Goal: Information Seeking & Learning: Understand process/instructions

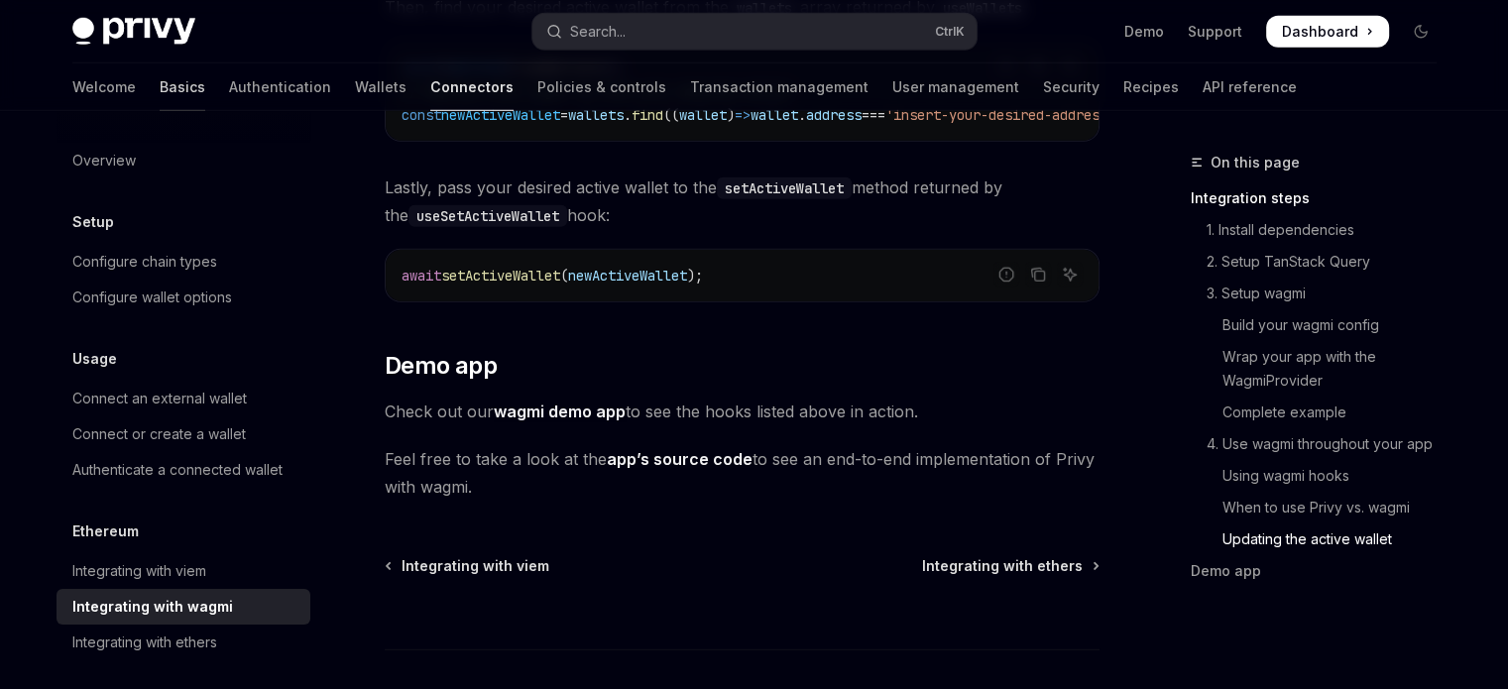
click at [160, 91] on link "Basics" at bounding box center [183, 87] width 46 height 48
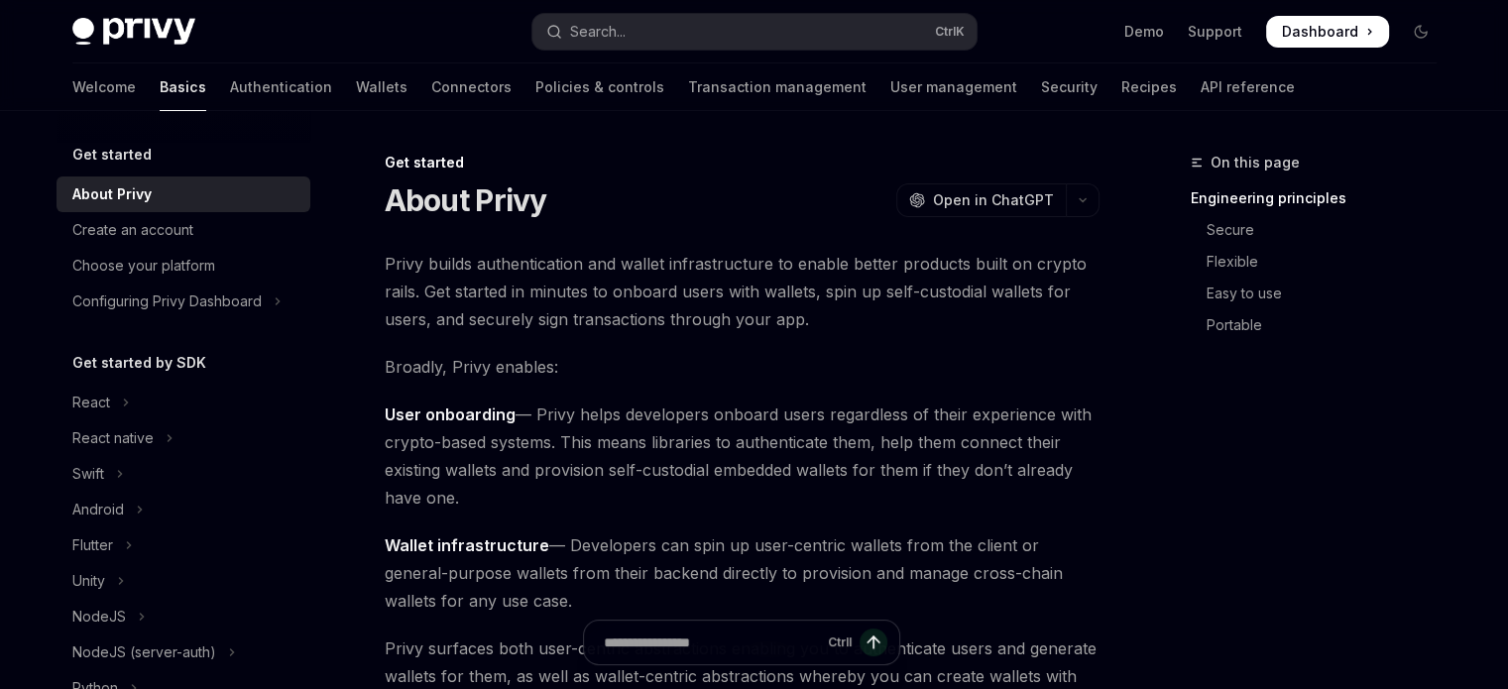
click at [112, 156] on h5 "Get started" at bounding box center [111, 155] width 79 height 24
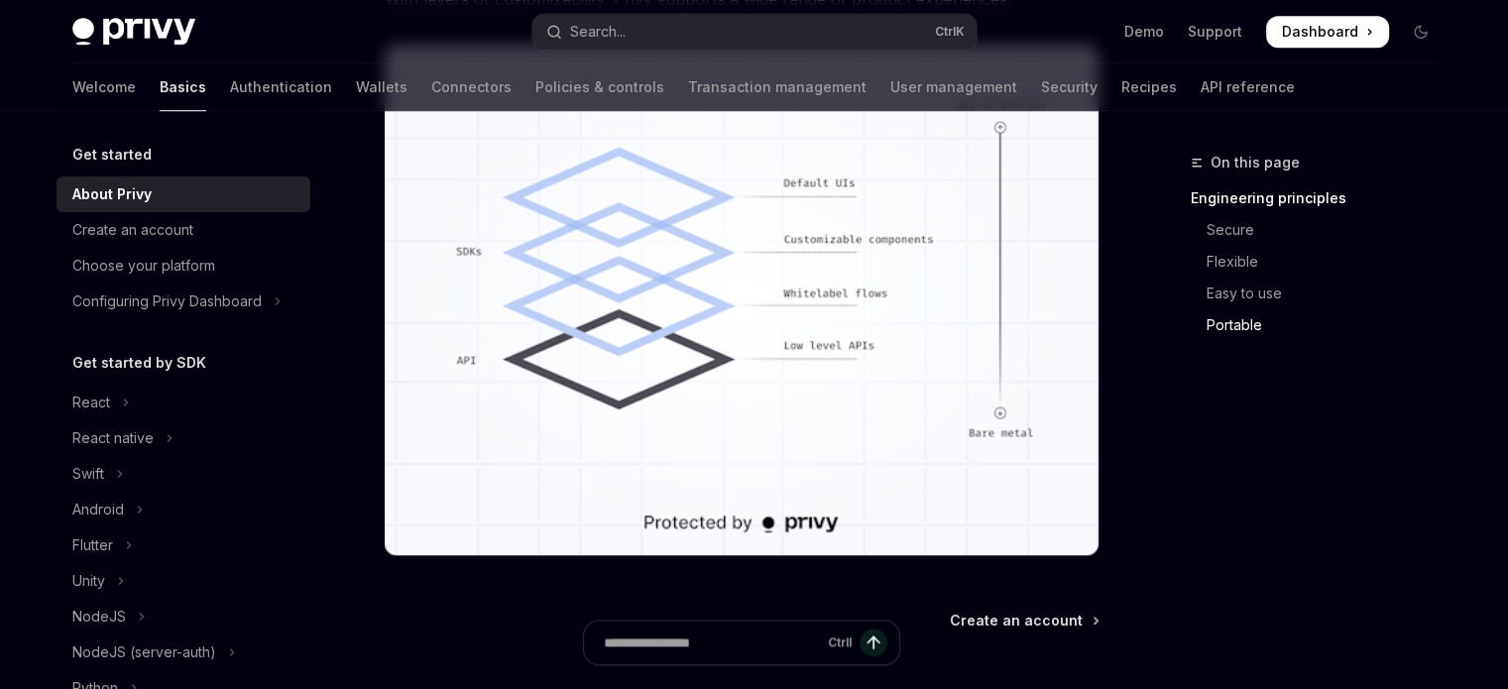
scroll to position [1929, 0]
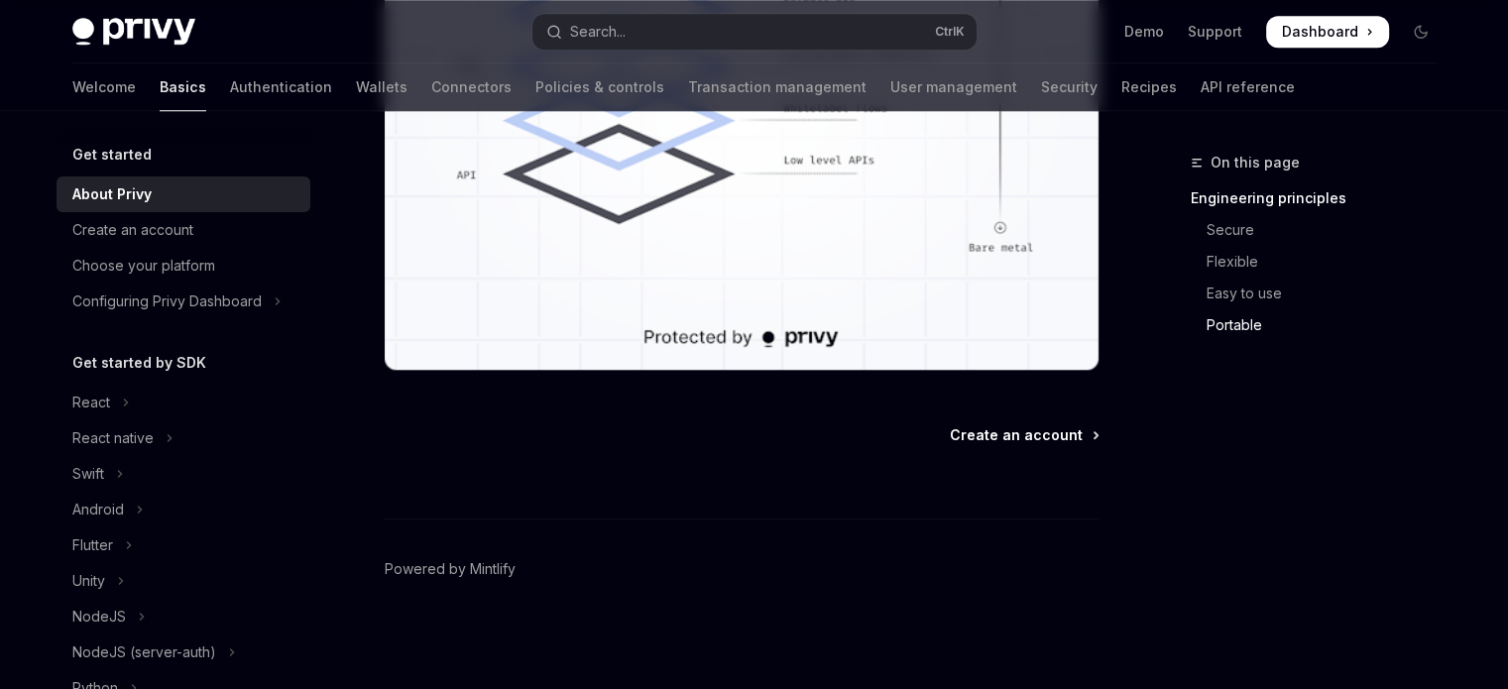
click at [994, 431] on span "Create an account" at bounding box center [1016, 435] width 133 height 20
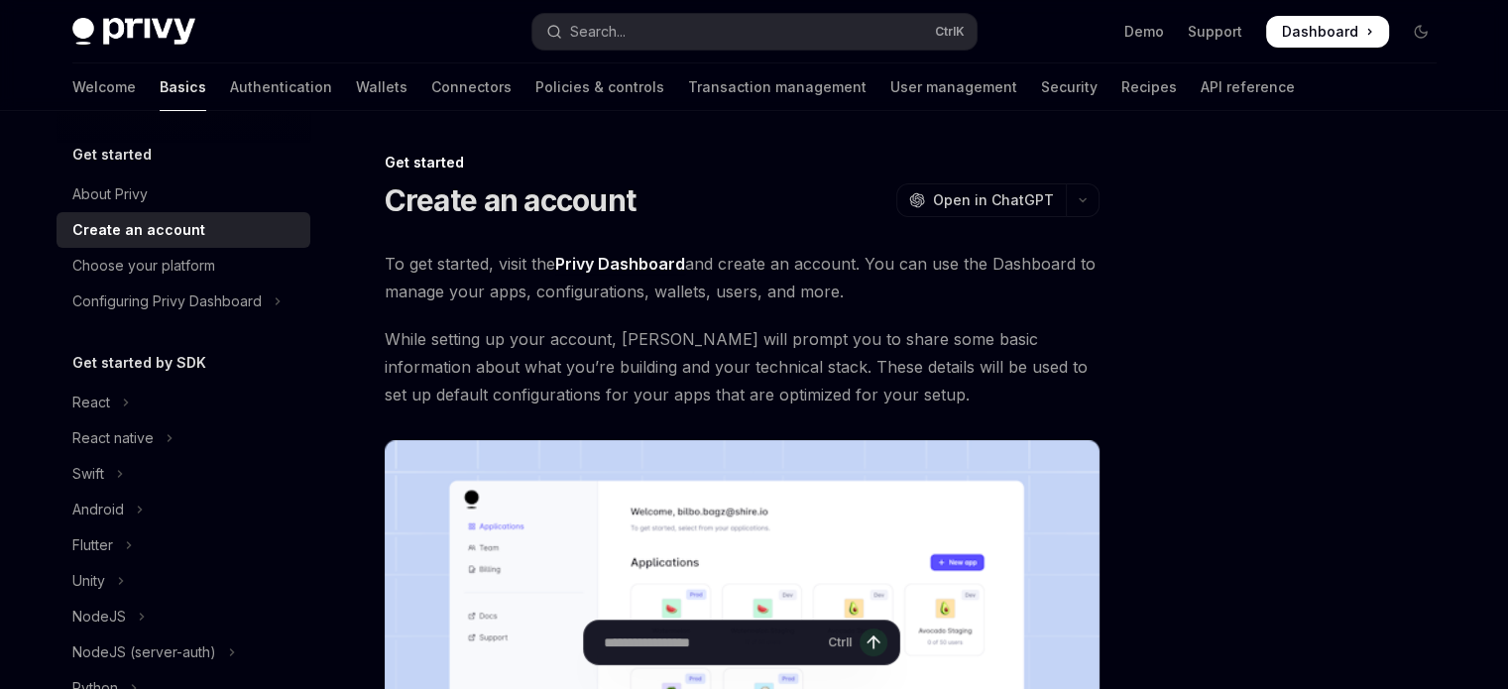
scroll to position [581, 0]
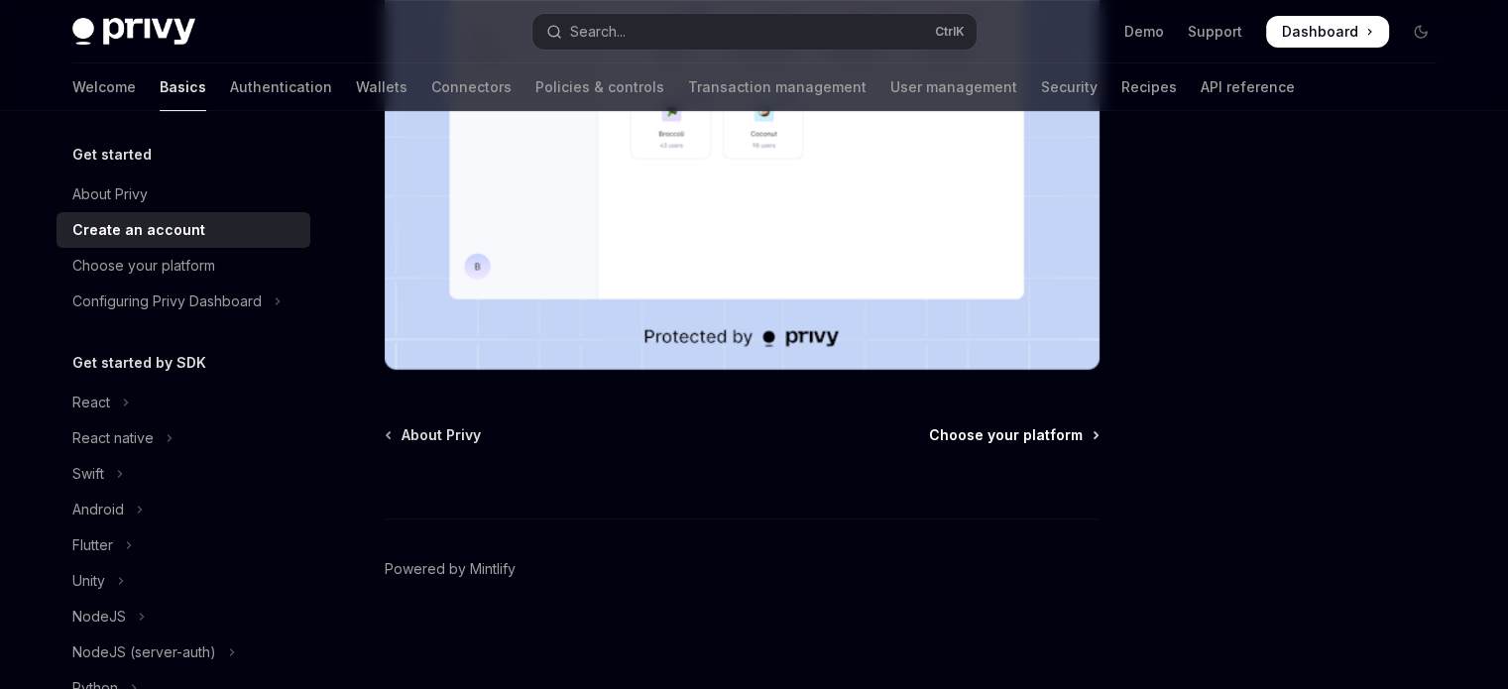
click at [1026, 439] on span "Choose your platform" at bounding box center [1006, 435] width 154 height 20
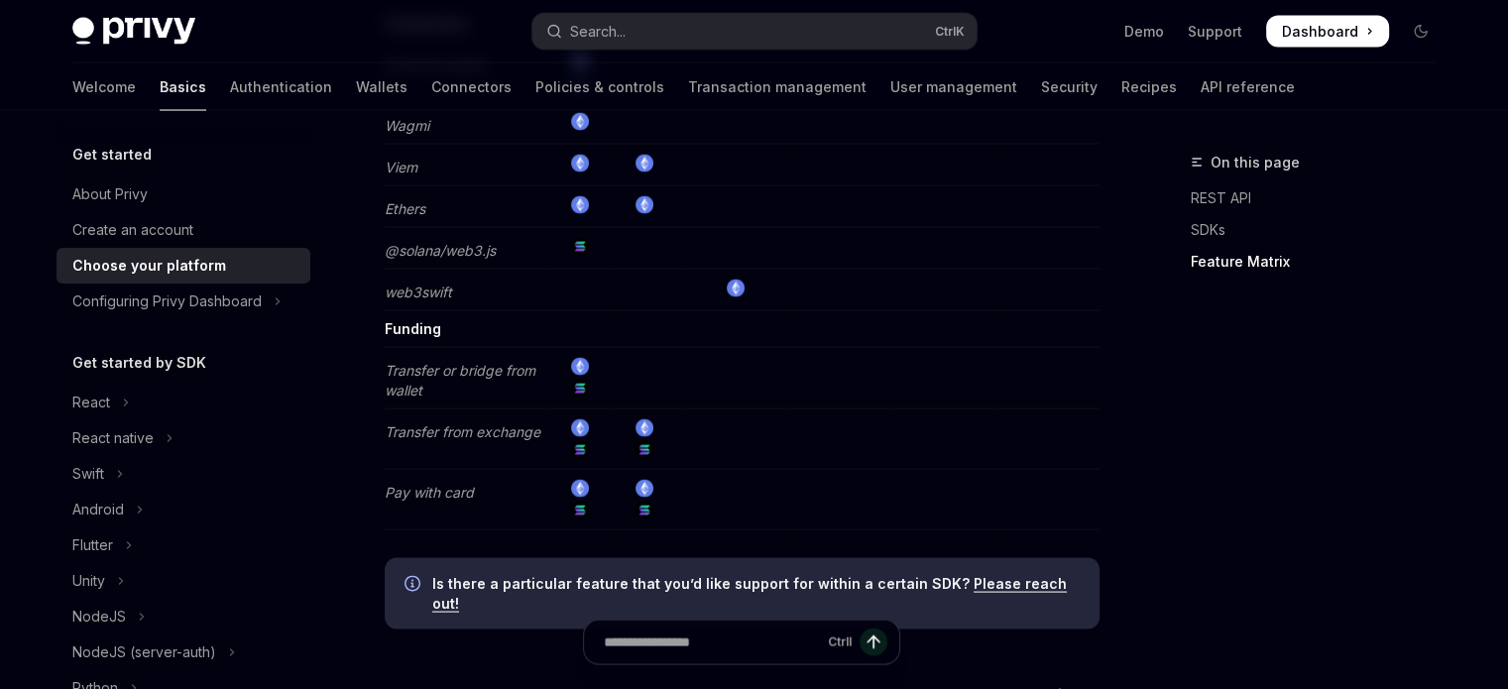
scroll to position [4075, 0]
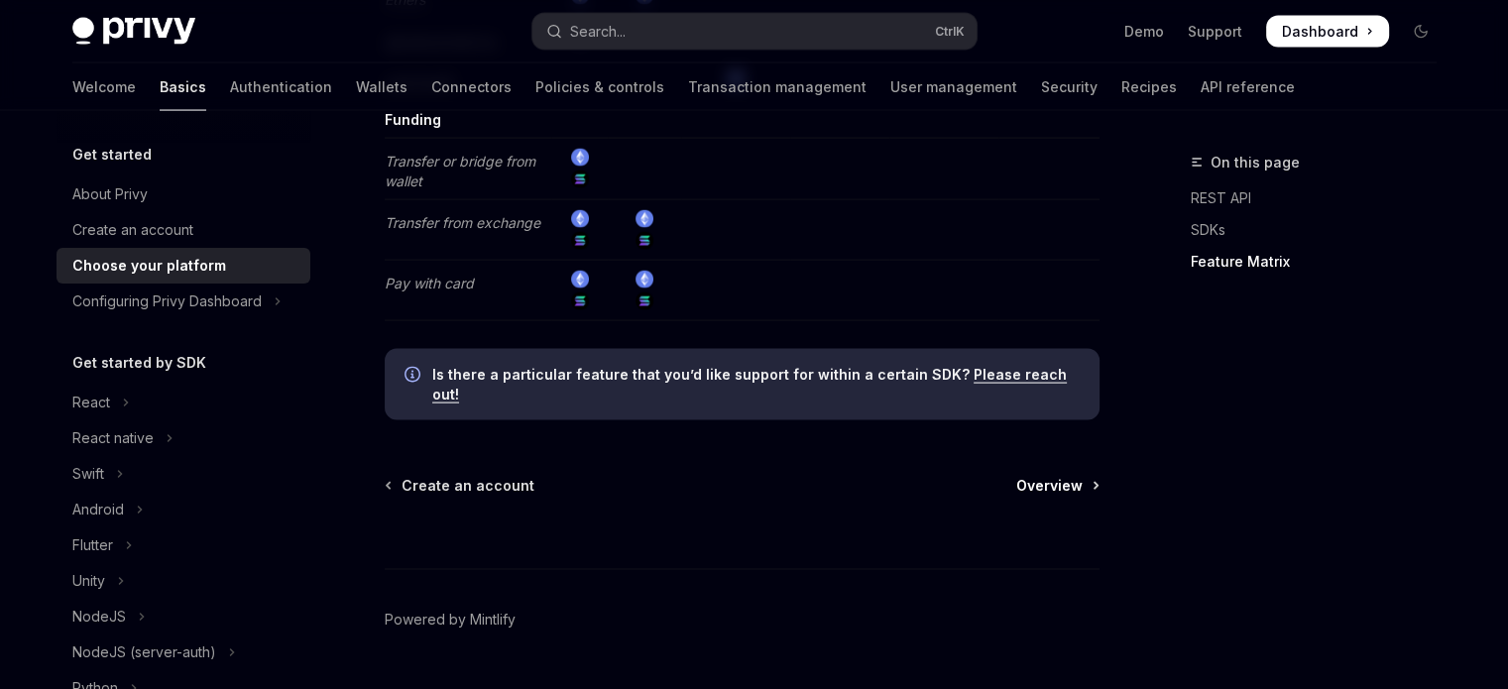
click at [1039, 476] on span "Overview" at bounding box center [1049, 486] width 66 height 20
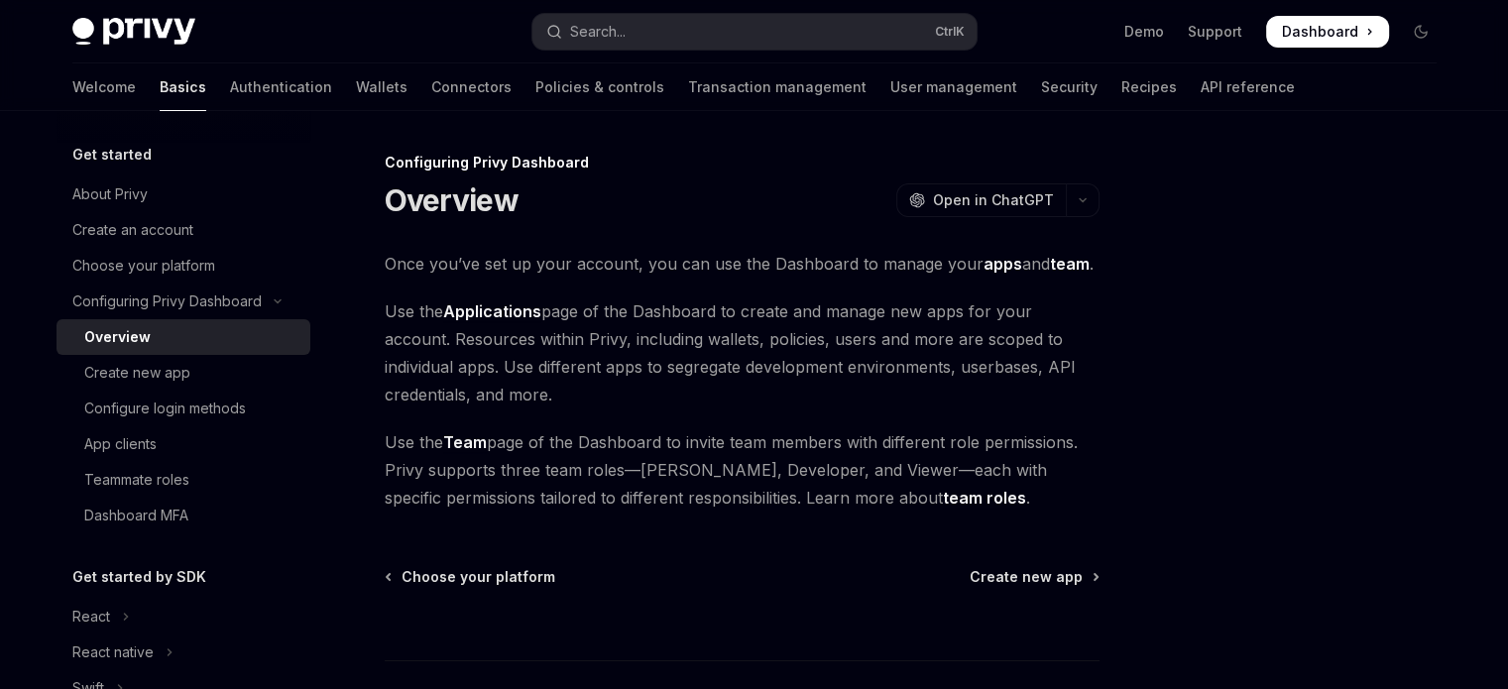
scroll to position [142, 0]
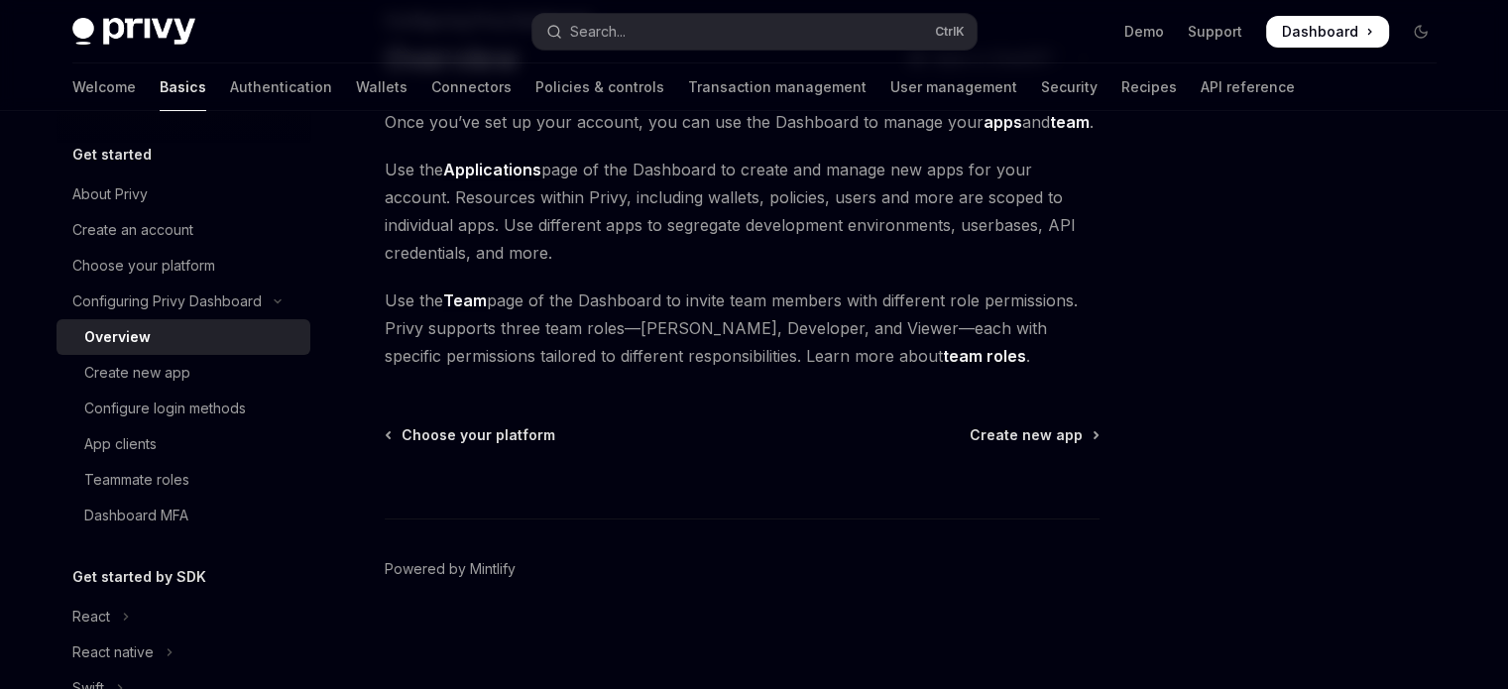
click at [1066, 423] on div "Configuring Privy Dashboard Overview OpenAI Open in ChatGPT OpenAI Open in Chat…" at bounding box center [556, 349] width 1094 height 681
click at [1054, 435] on span "Create new app" at bounding box center [1025, 435] width 113 height 20
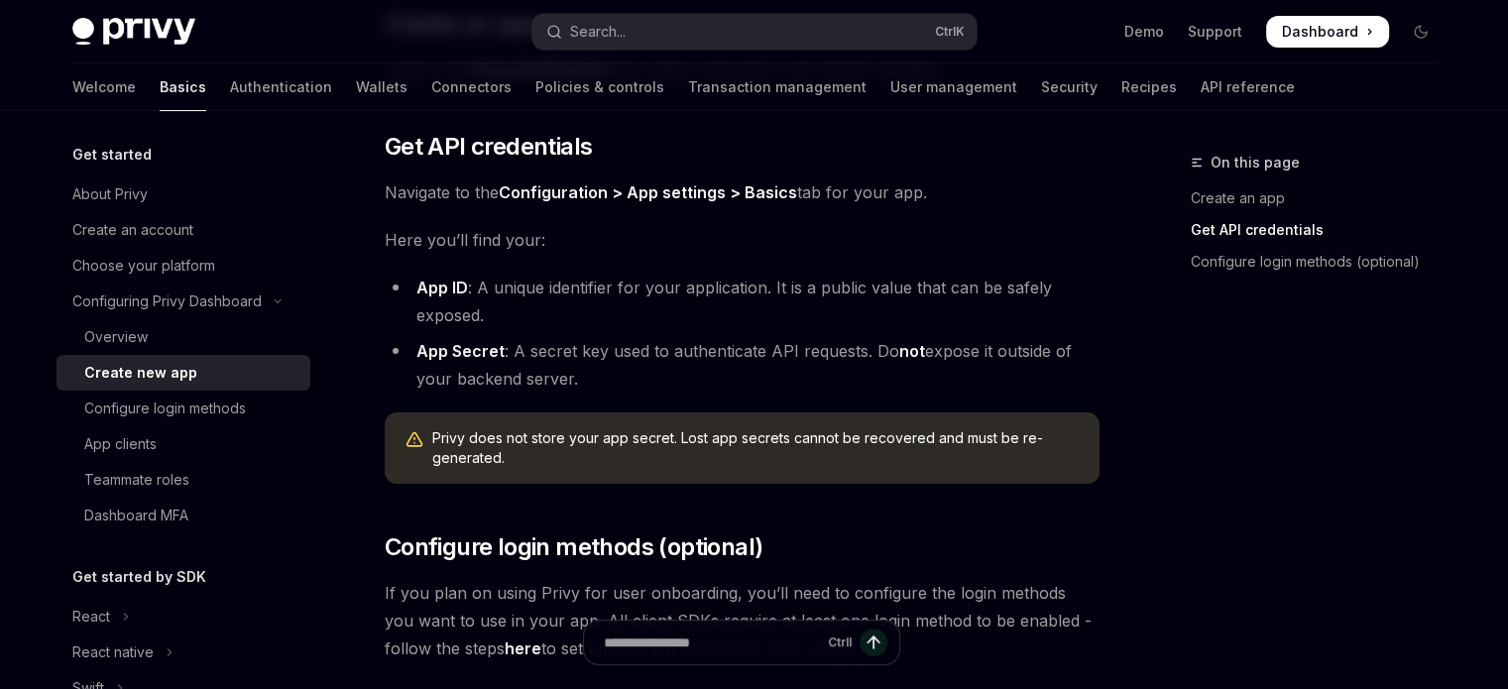
scroll to position [729, 0]
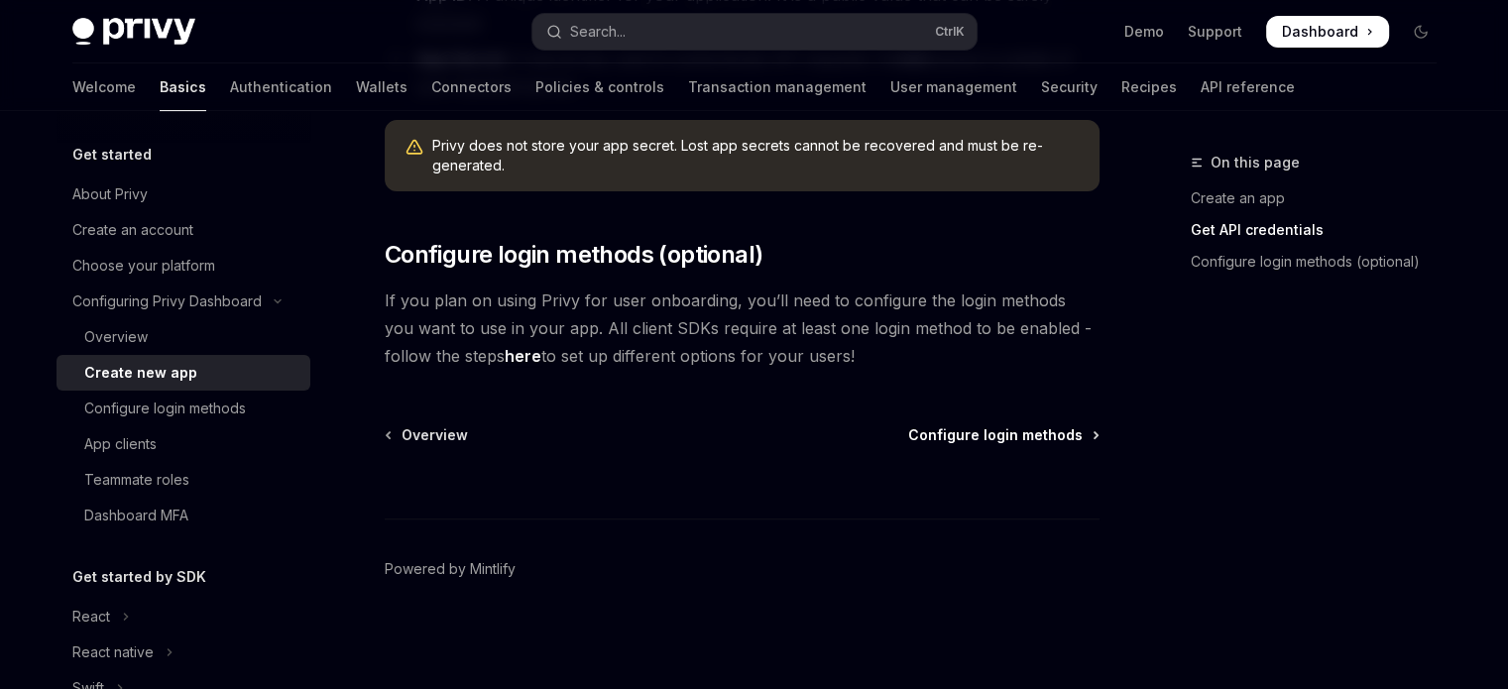
click at [1063, 439] on span "Configure login methods" at bounding box center [995, 435] width 174 height 20
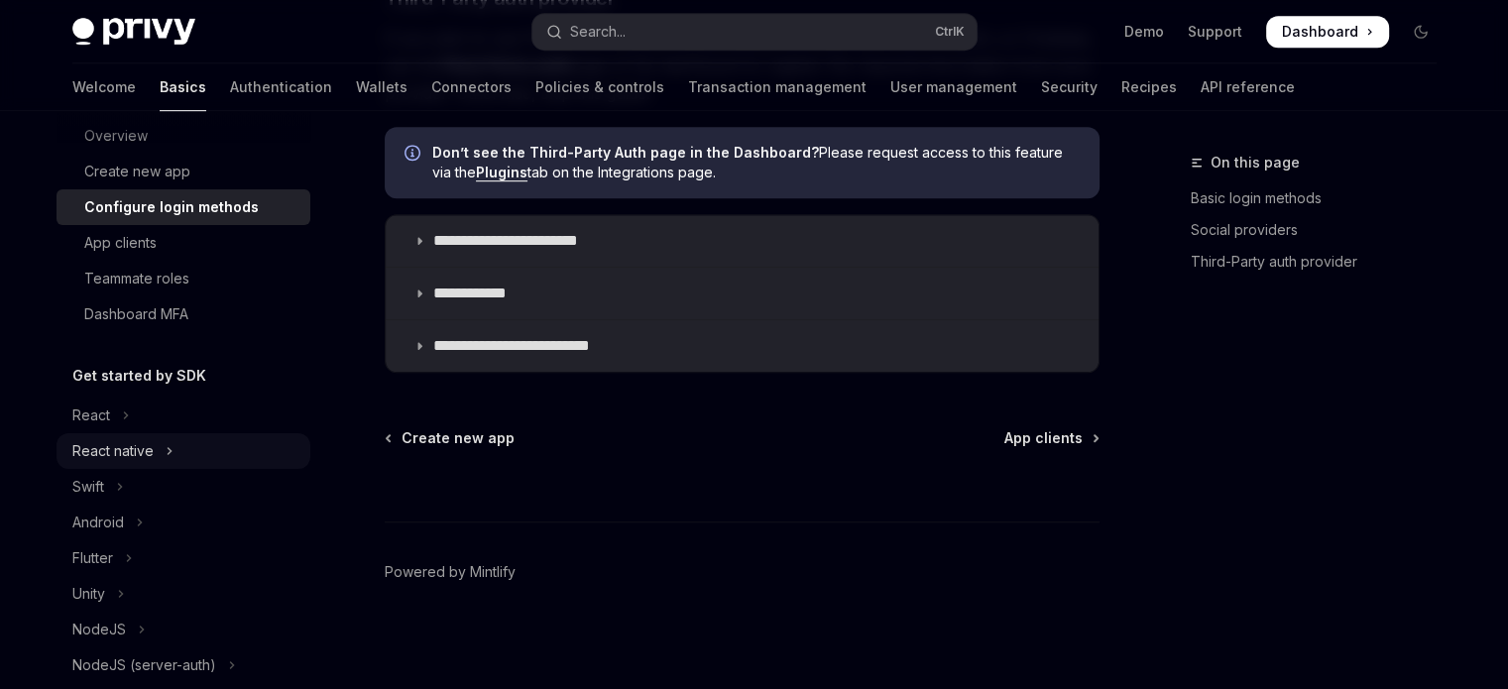
scroll to position [206, 0]
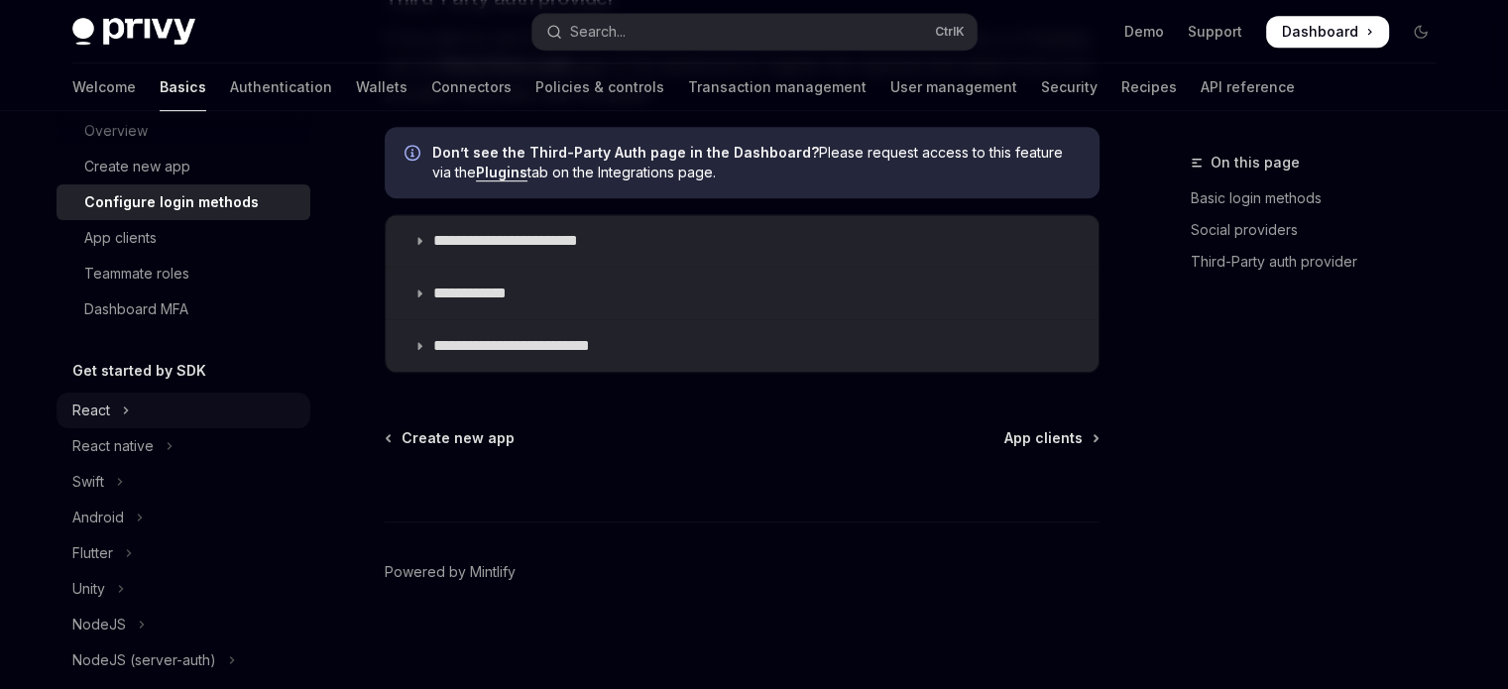
click at [116, 413] on button "React" at bounding box center [183, 411] width 254 height 36
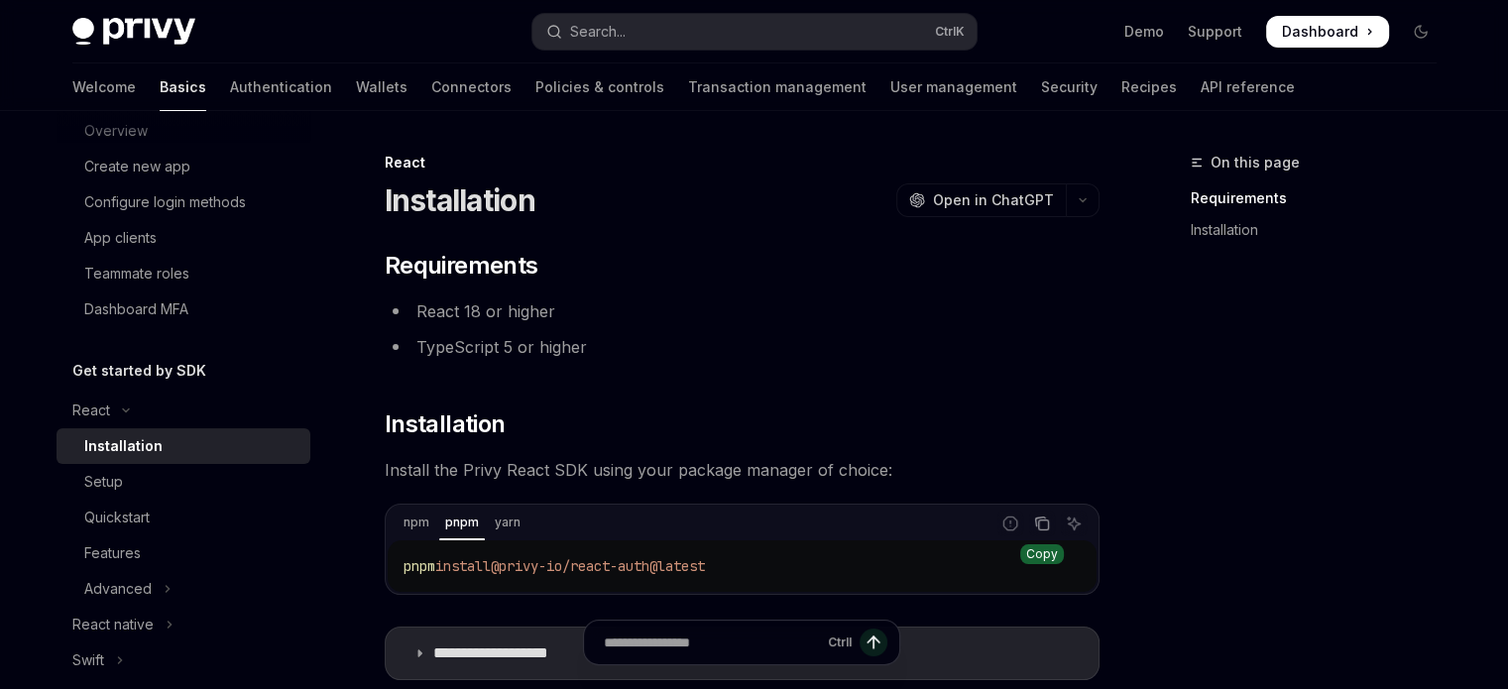
click at [1043, 520] on icon "Copy the contents from the code block" at bounding box center [1043, 525] width 10 height 10
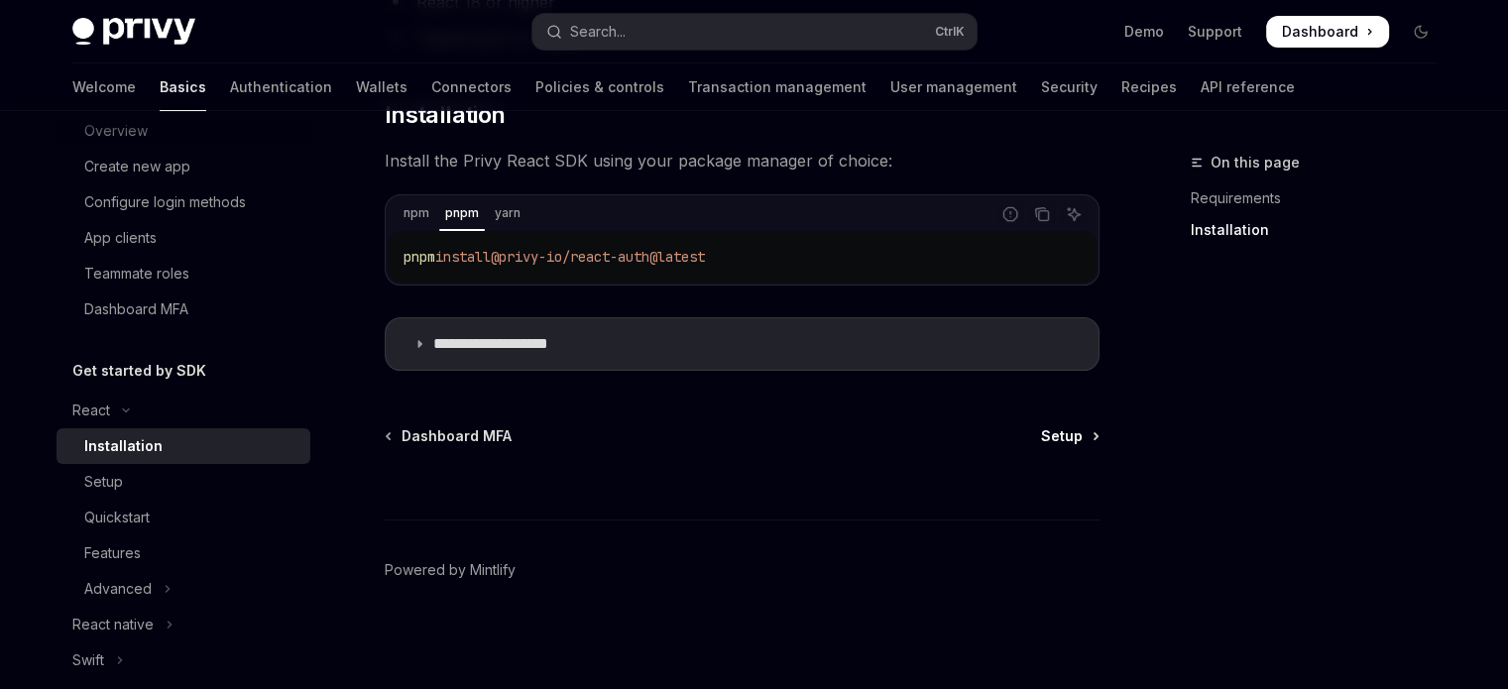
click at [1070, 437] on span "Setup" at bounding box center [1062, 436] width 42 height 20
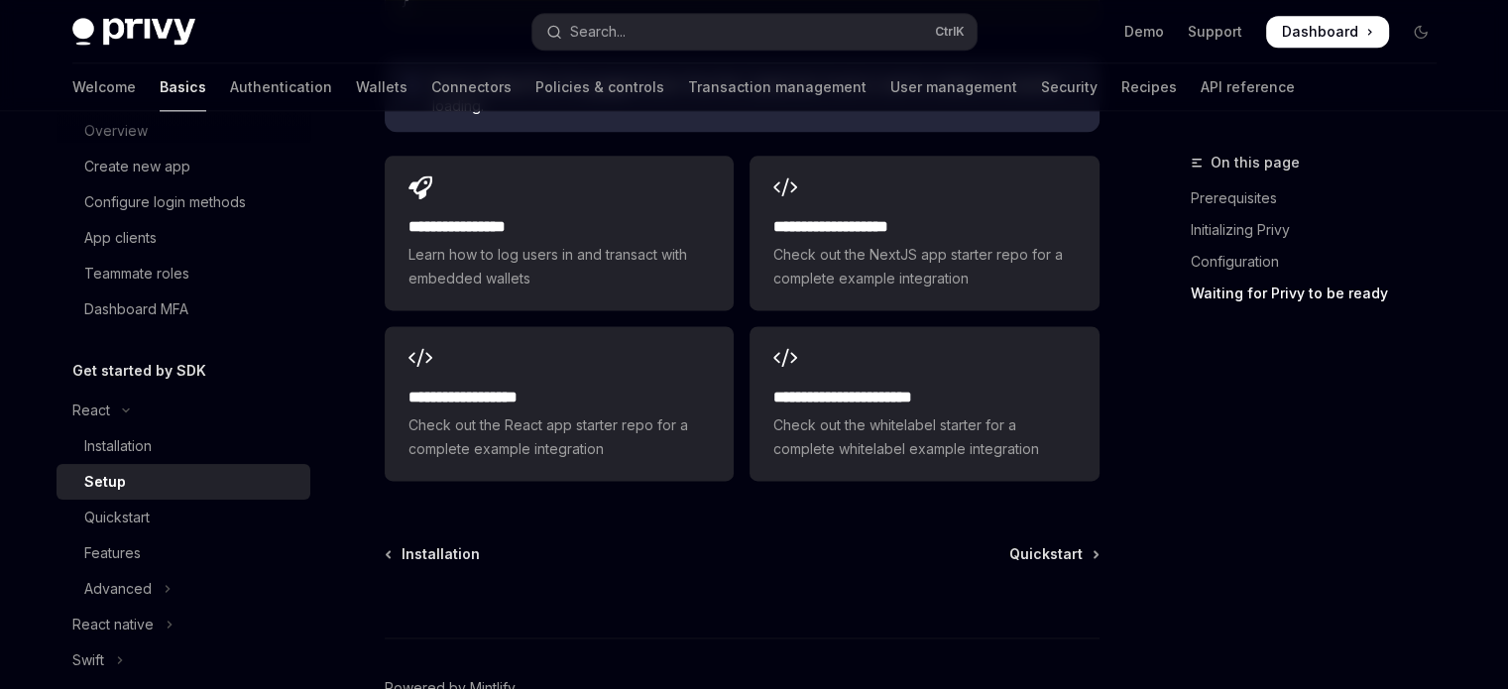
scroll to position [2737, 0]
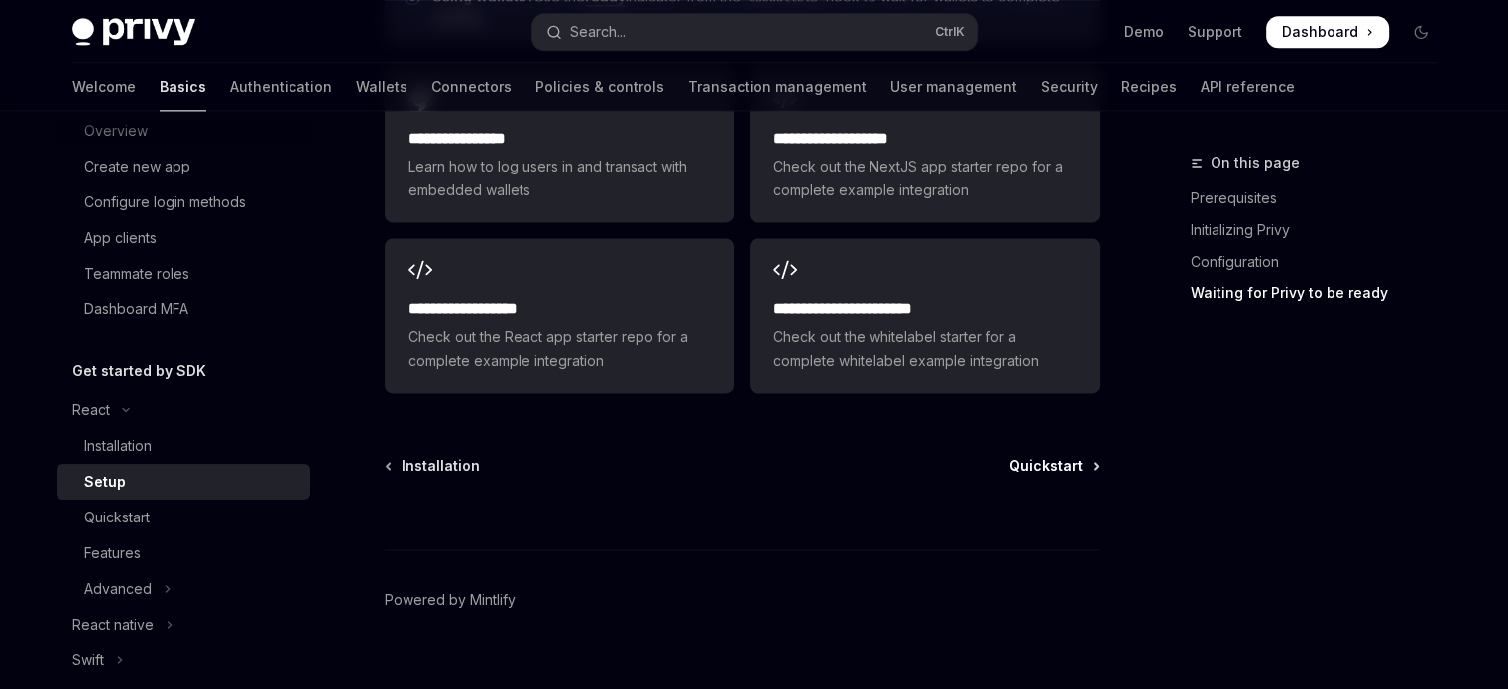
click at [1051, 456] on span "Quickstart" at bounding box center [1045, 466] width 73 height 20
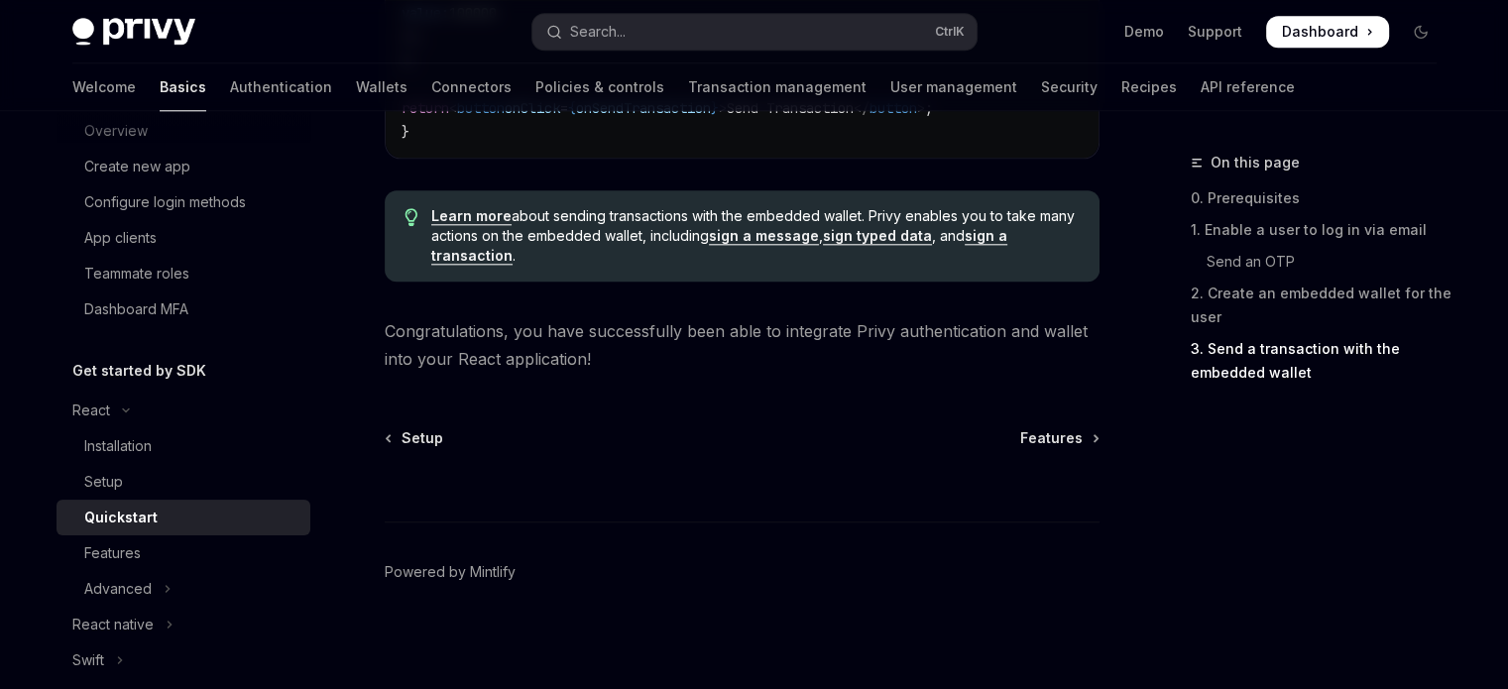
scroll to position [2209, 0]
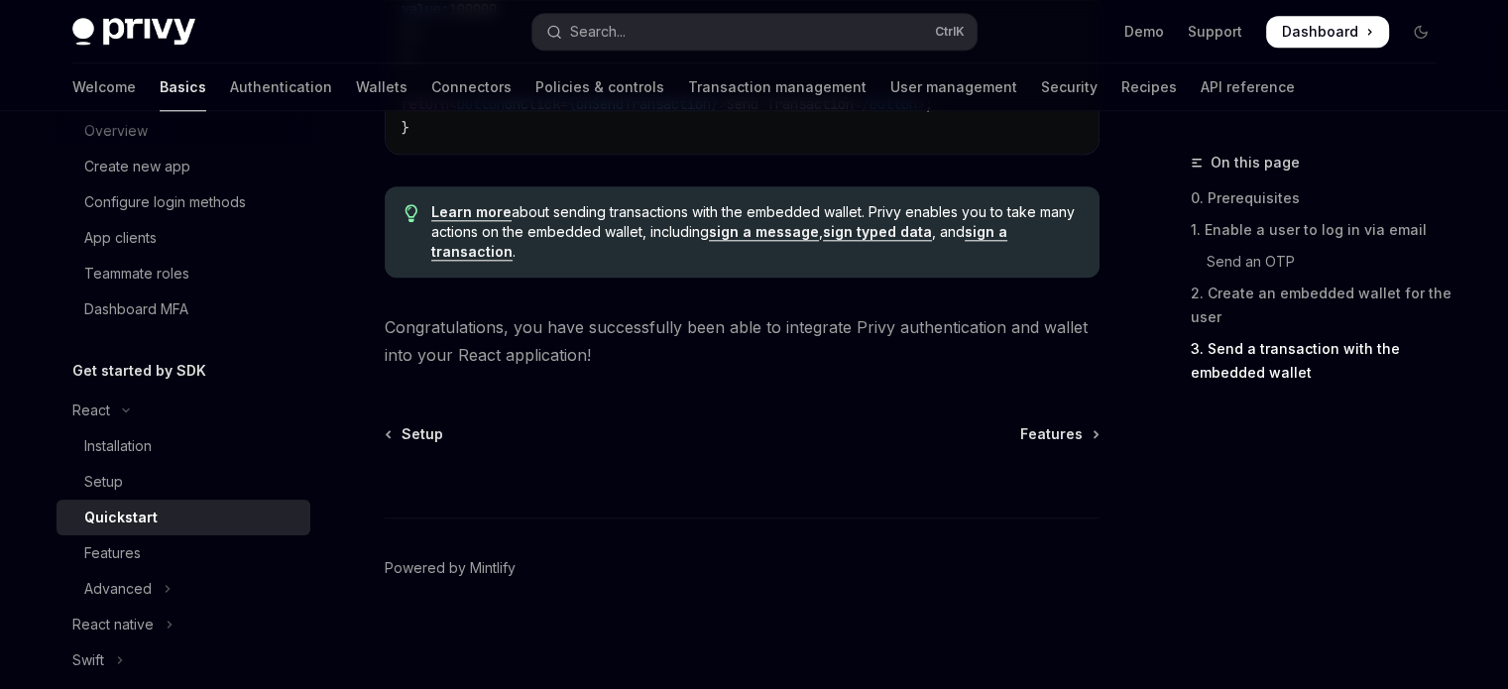
click at [1051, 433] on span "Features" at bounding box center [1051, 434] width 62 height 20
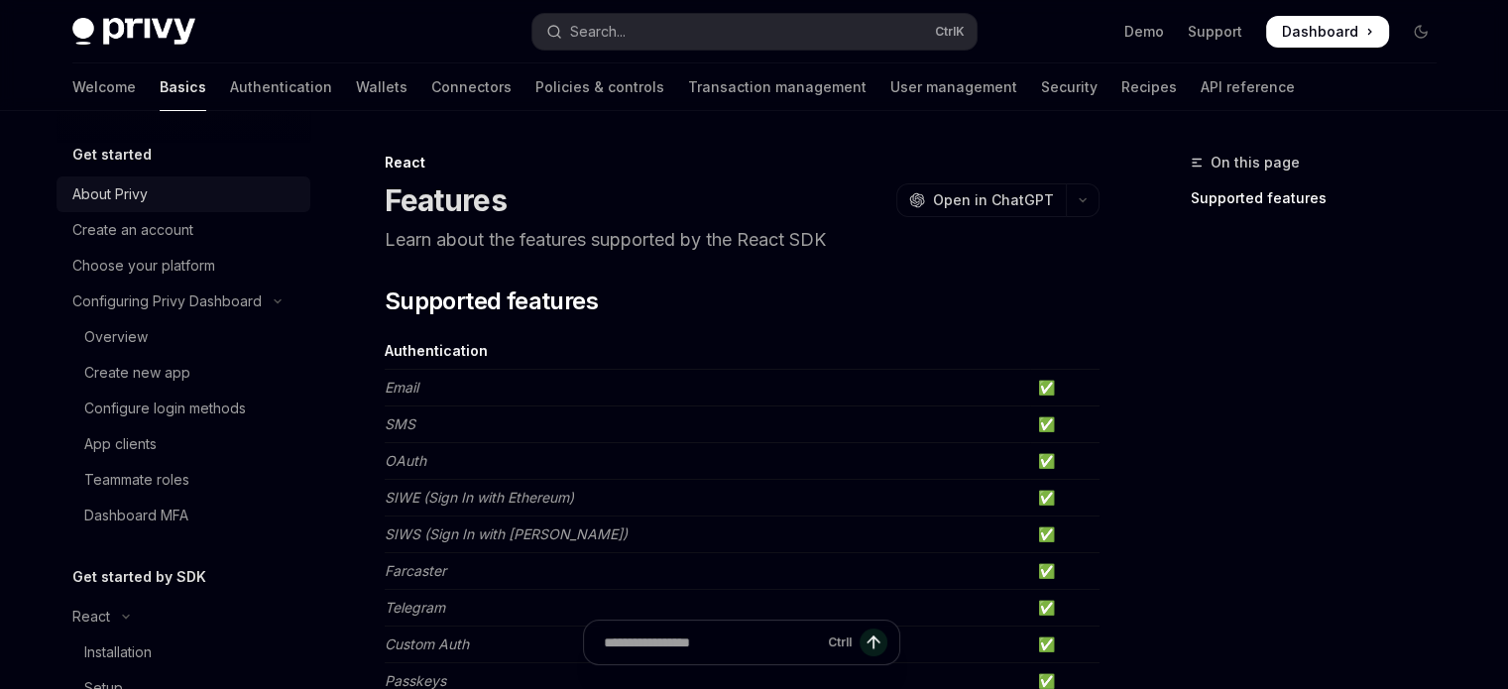
click at [112, 193] on div "About Privy" at bounding box center [109, 194] width 75 height 24
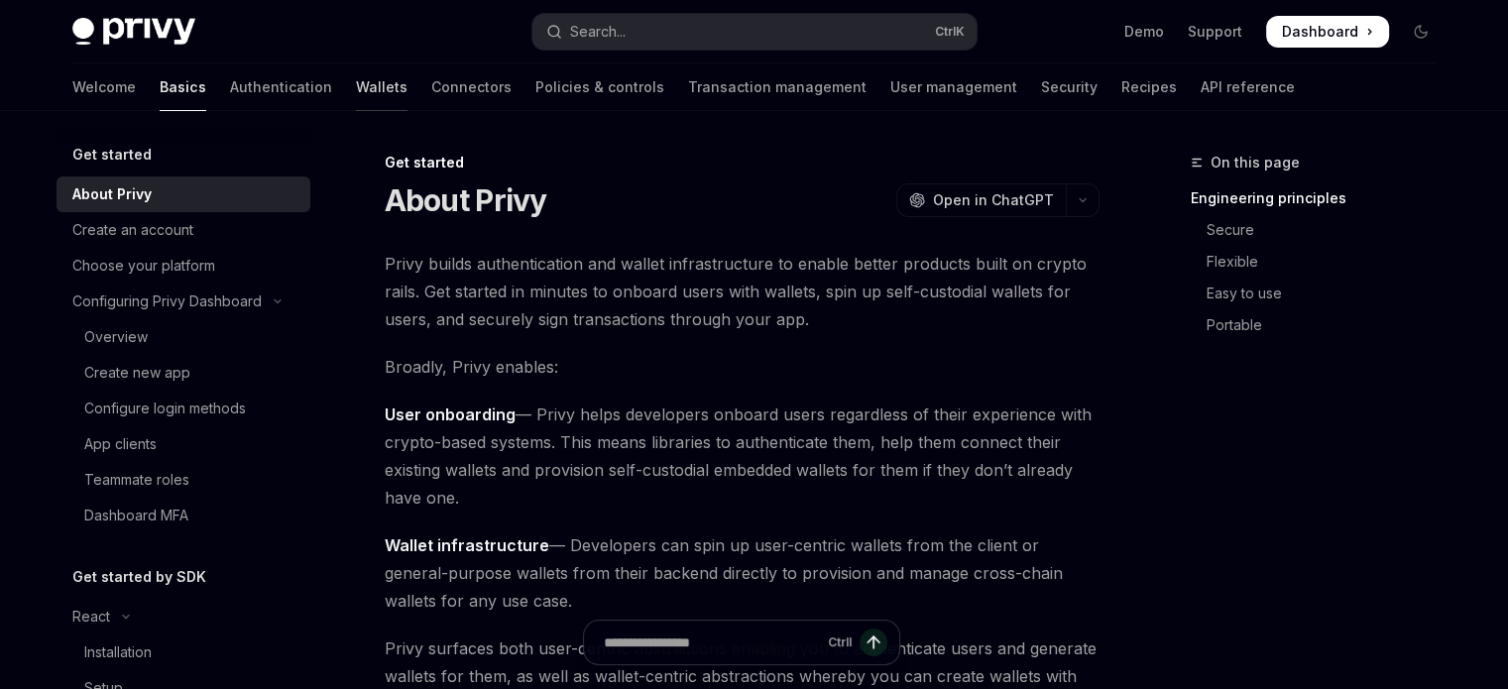
click at [356, 86] on link "Wallets" at bounding box center [382, 87] width 52 height 48
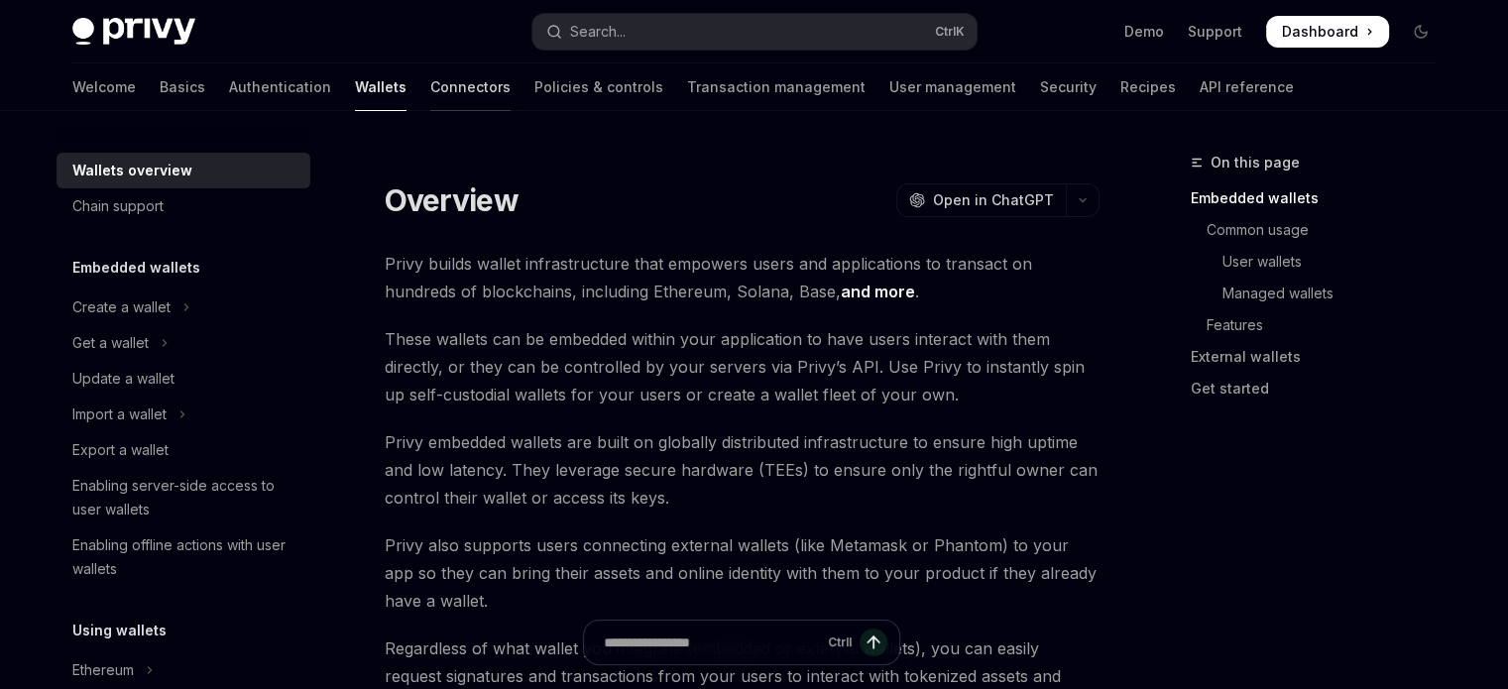
click at [430, 79] on link "Connectors" at bounding box center [470, 87] width 80 height 48
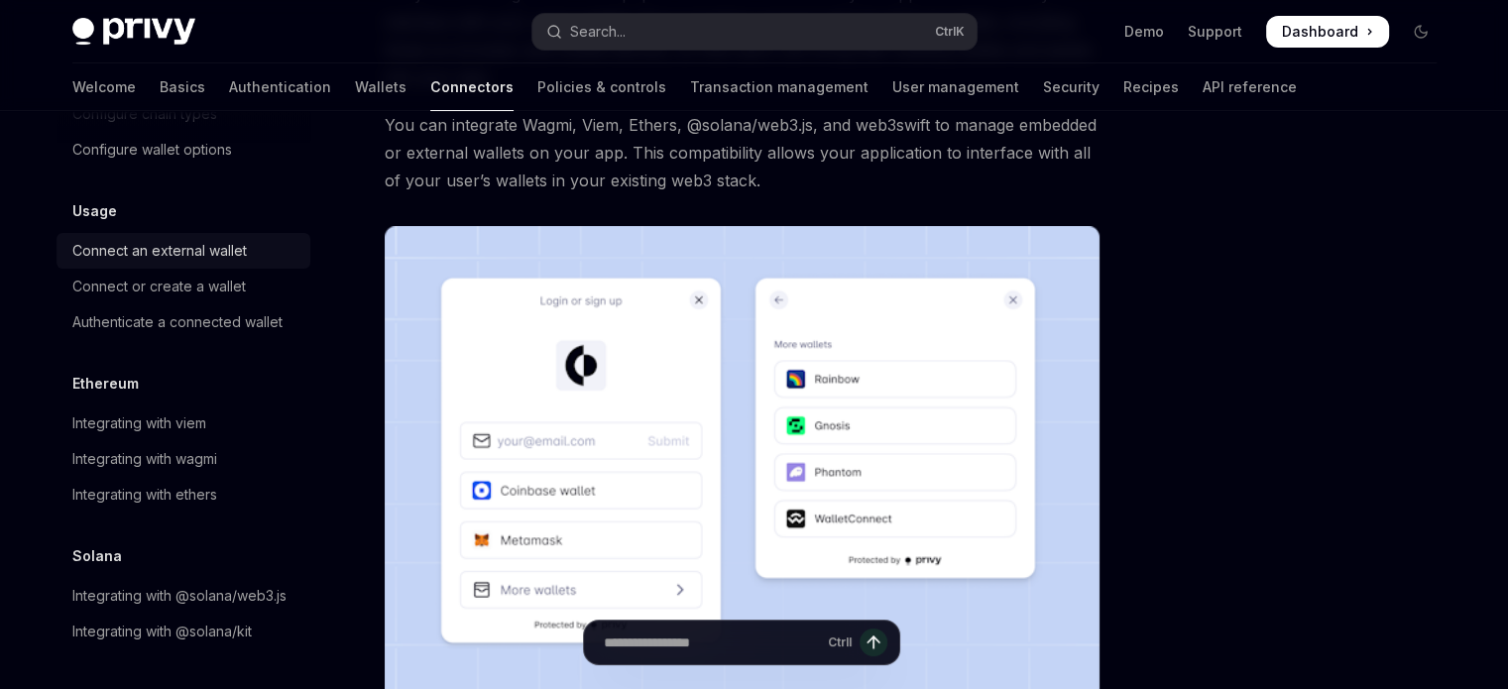
scroll to position [241, 0]
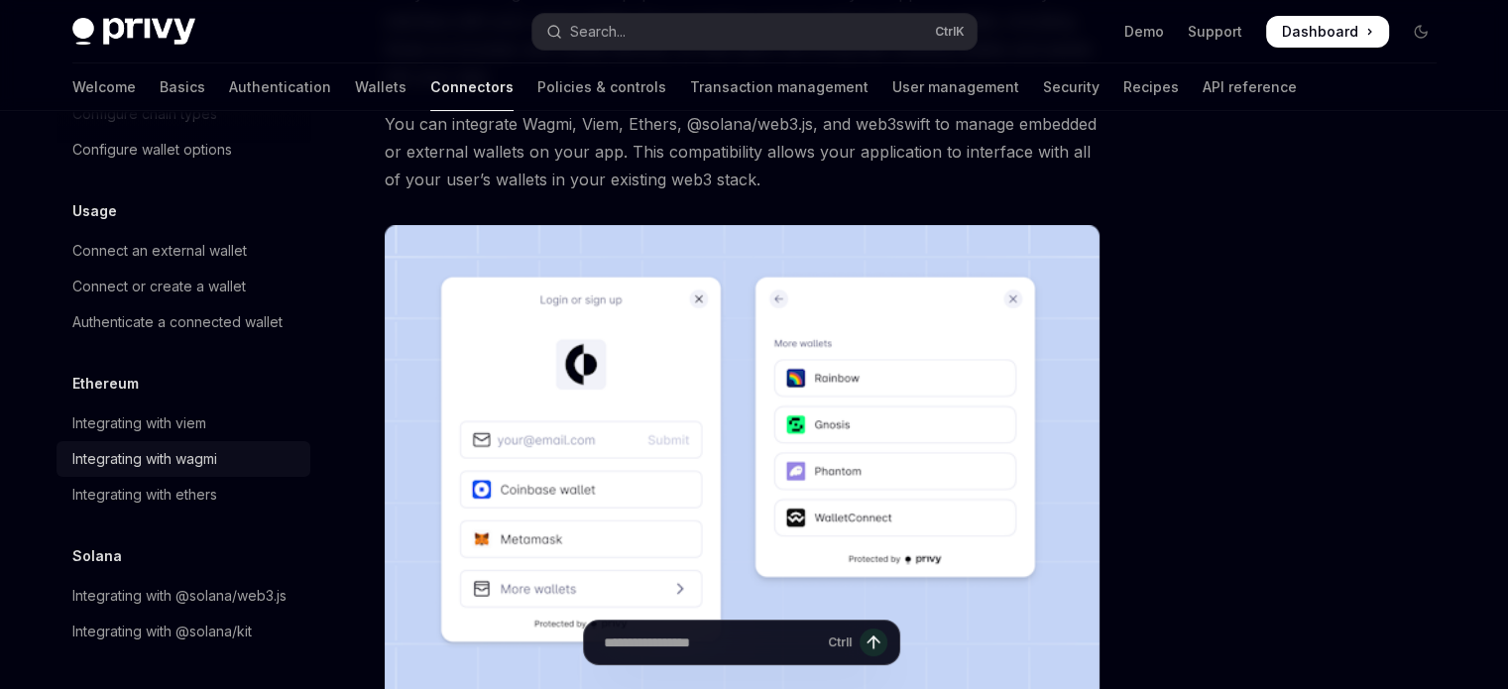
click at [165, 447] on div "Integrating with wagmi" at bounding box center [144, 459] width 145 height 24
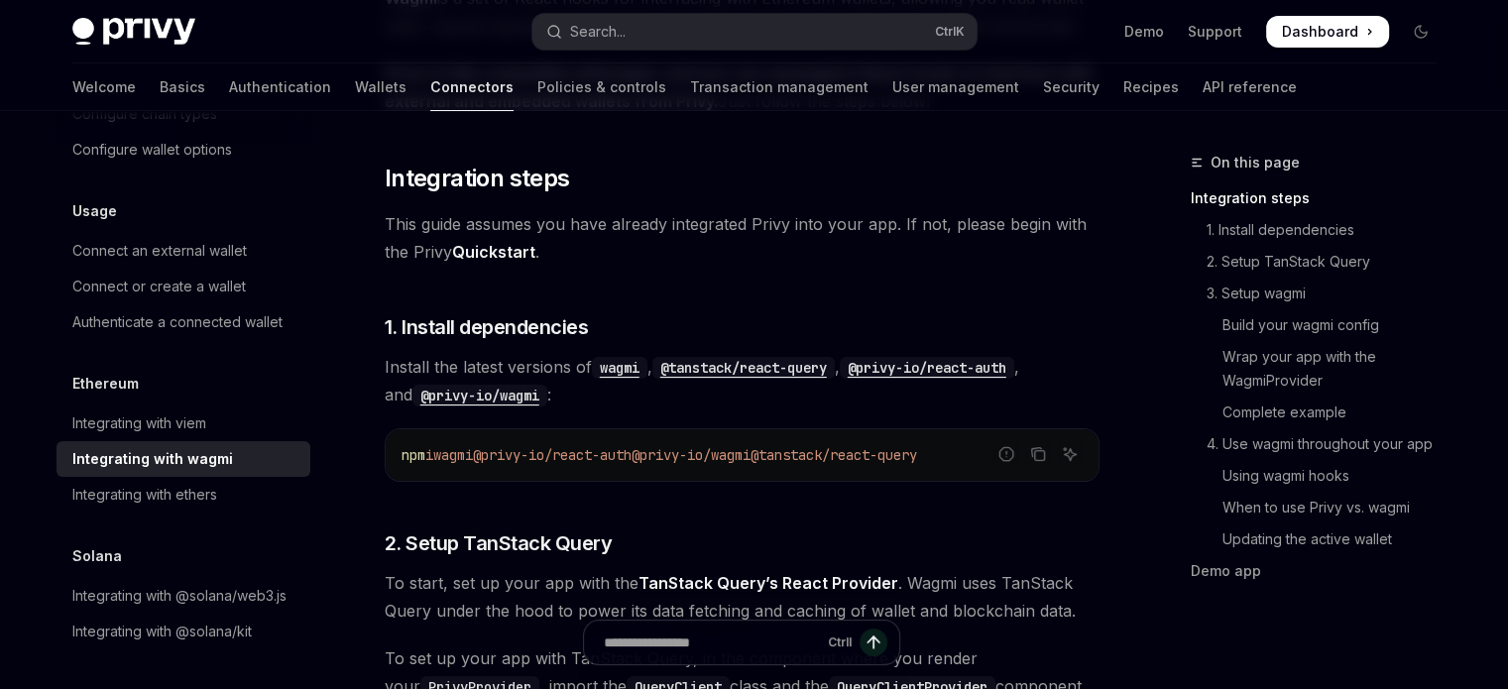
scroll to position [266, 0]
drag, startPoint x: 796, startPoint y: 455, endPoint x: 750, endPoint y: 451, distance: 45.8
click at [750, 451] on span "@privy-io/wagmi" at bounding box center [690, 455] width 119 height 18
click at [803, 451] on span "@tanstack/react-query" at bounding box center [833, 455] width 167 height 18
drag, startPoint x: 797, startPoint y: 451, endPoint x: 675, endPoint y: 456, distance: 122.0
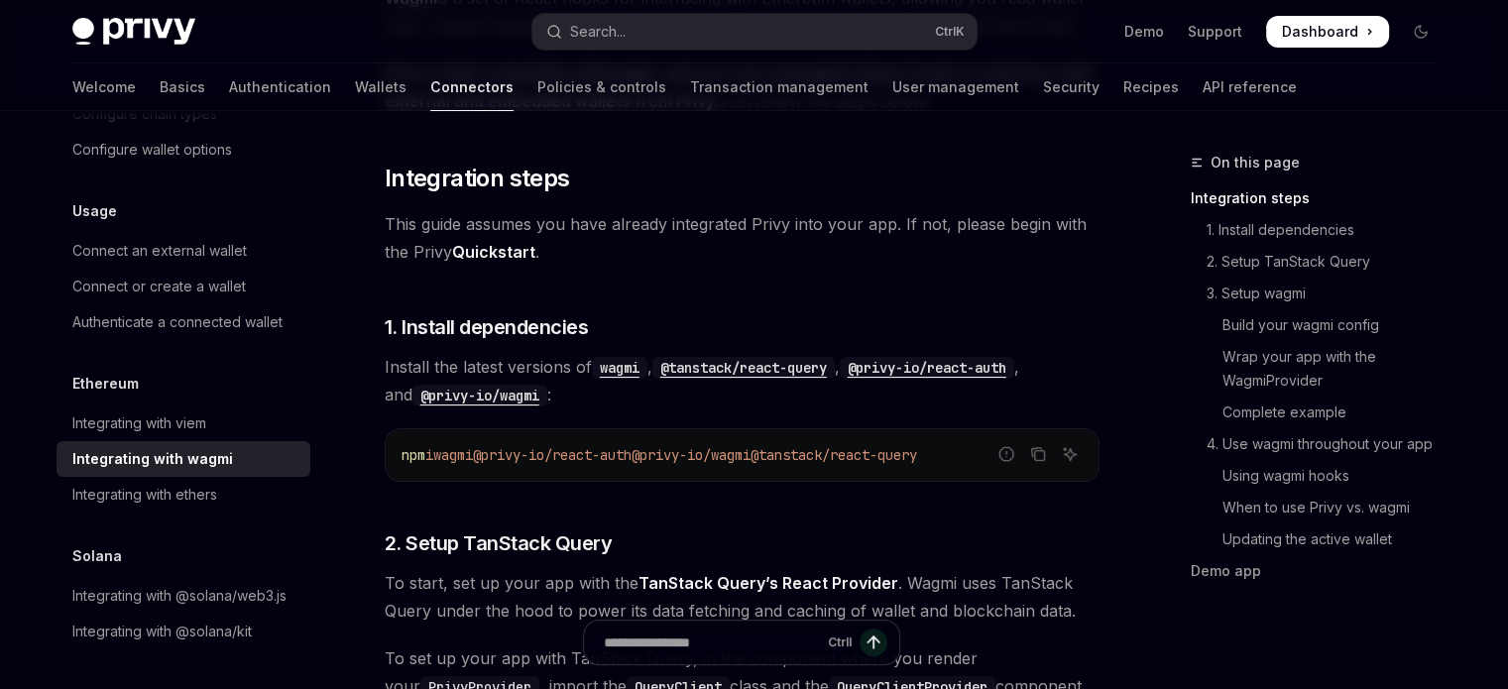
click at [675, 456] on span "@privy-io/wagmi" at bounding box center [690, 455] width 119 height 18
copy span "@privy-io/wagmi"
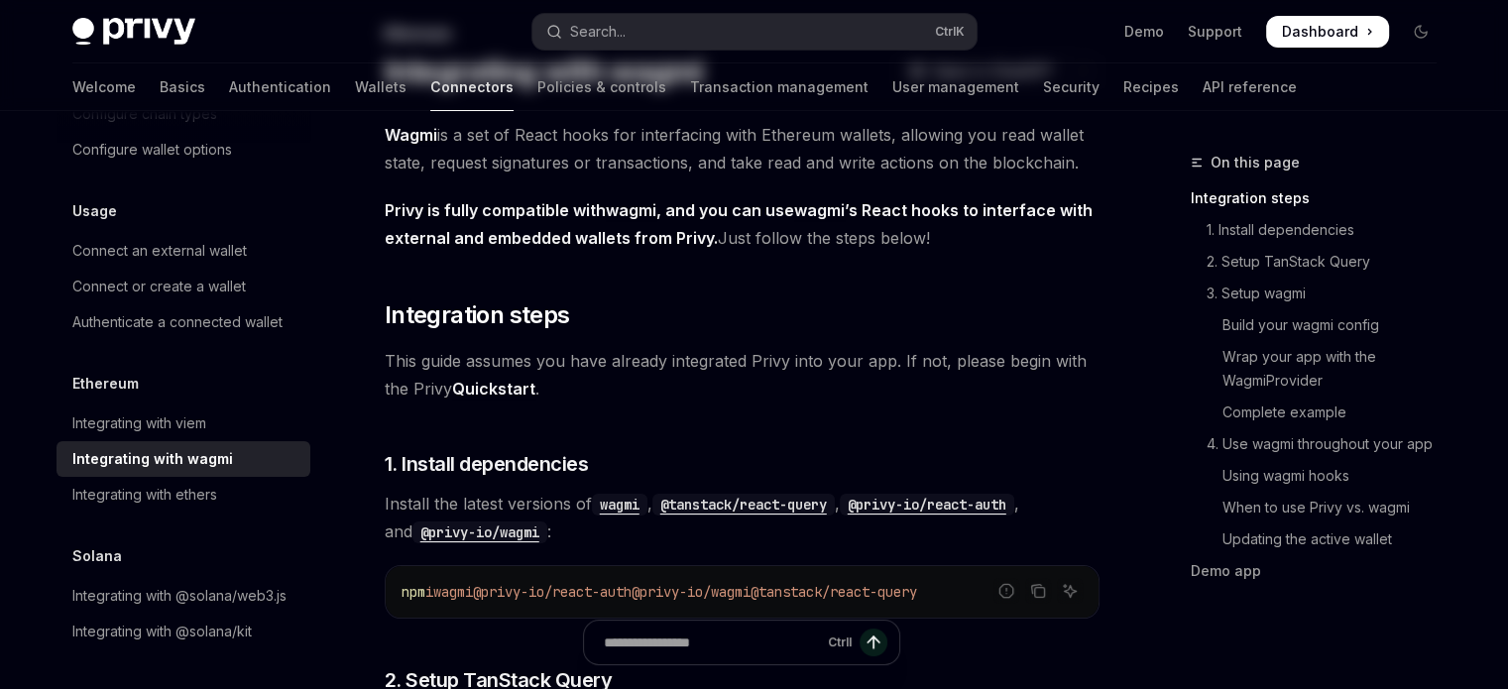
scroll to position [0, 0]
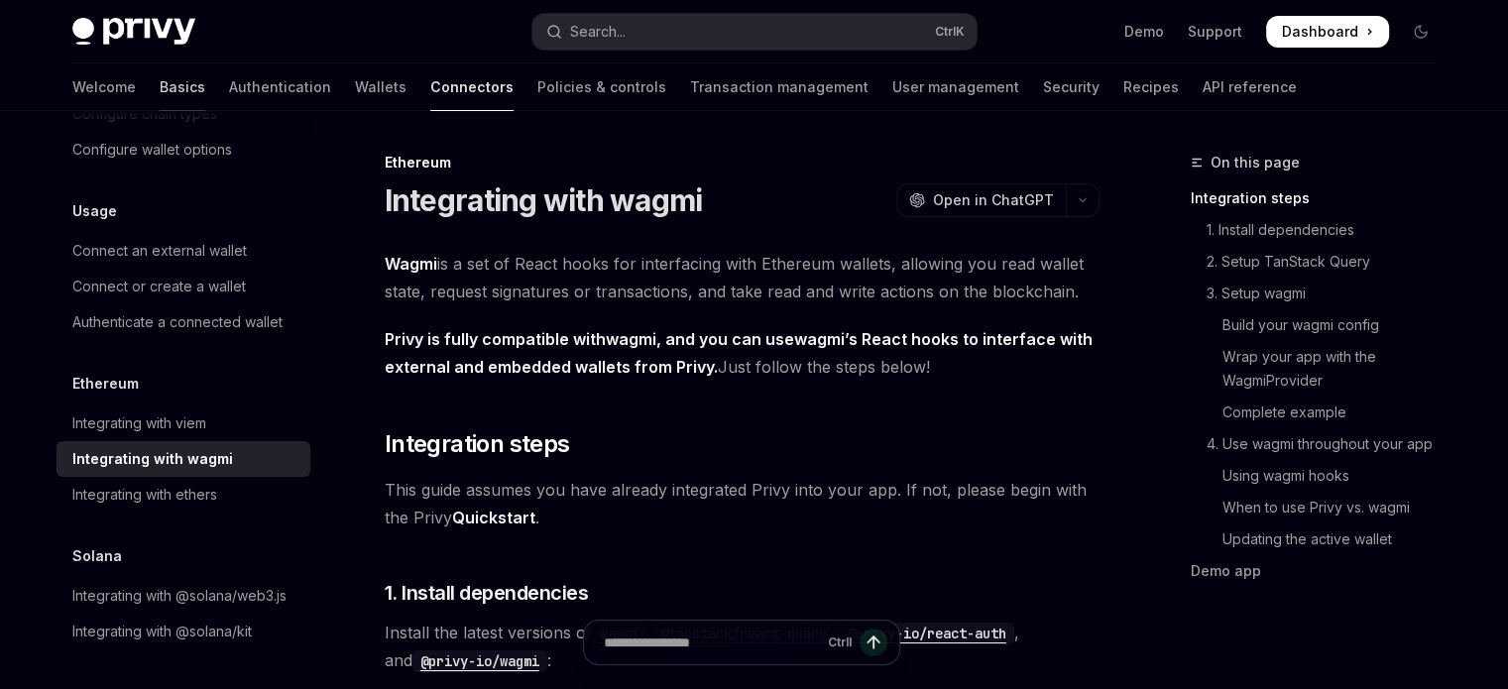
click at [160, 82] on link "Basics" at bounding box center [183, 87] width 46 height 48
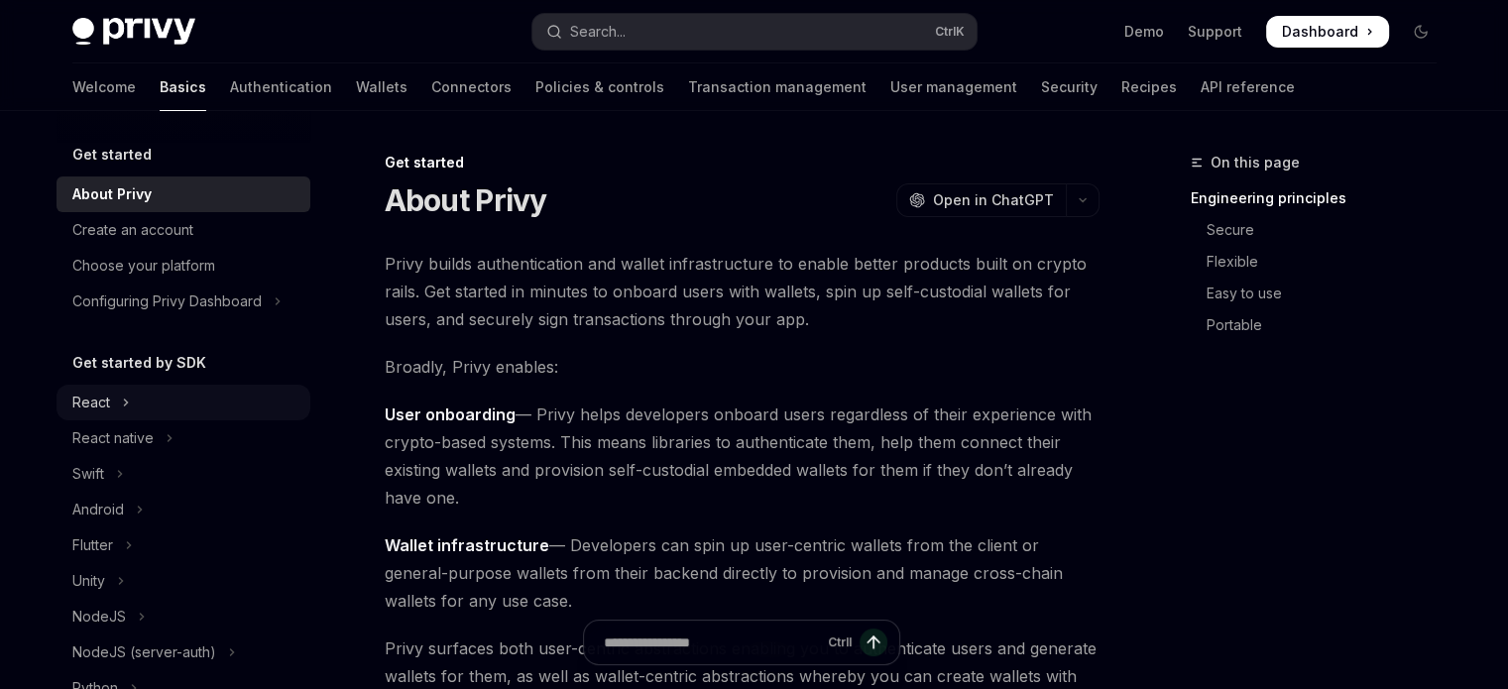
click at [109, 402] on button "React" at bounding box center [183, 403] width 254 height 36
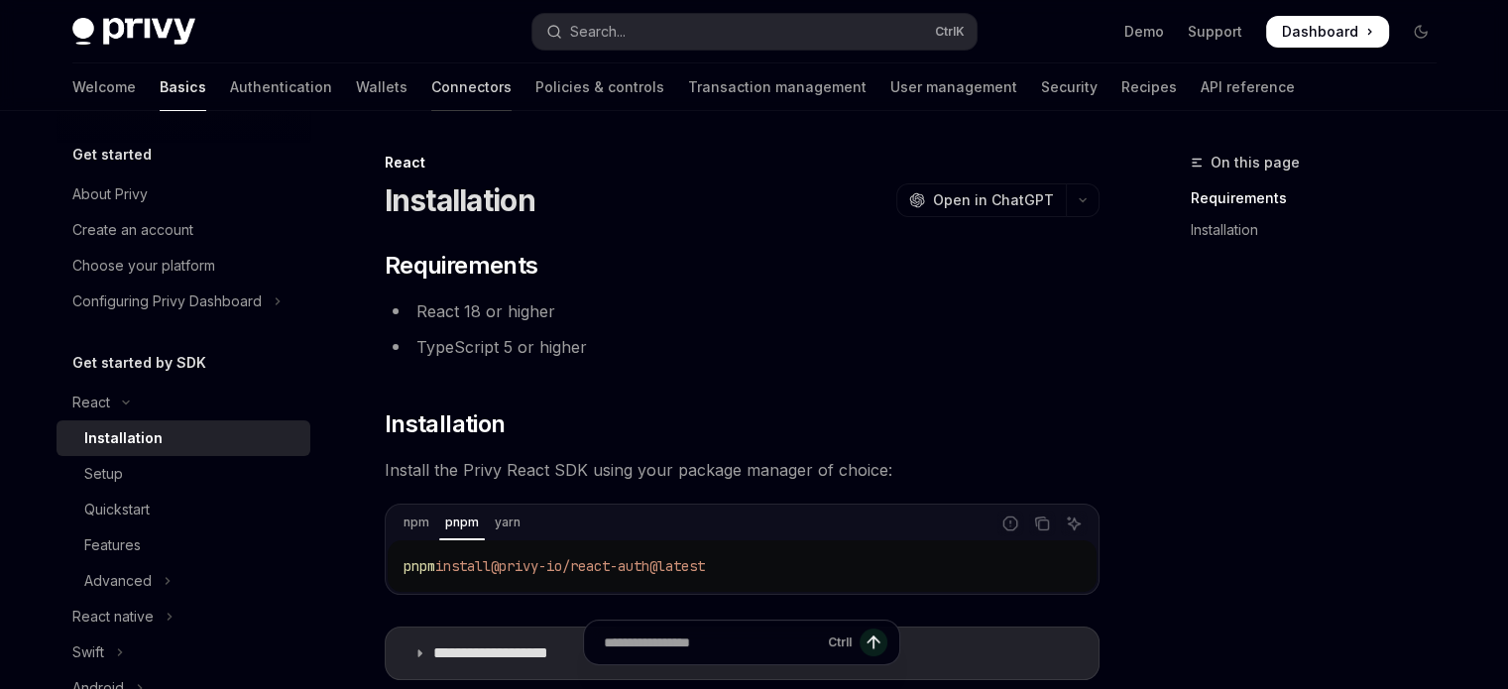
click at [431, 83] on link "Connectors" at bounding box center [471, 87] width 80 height 48
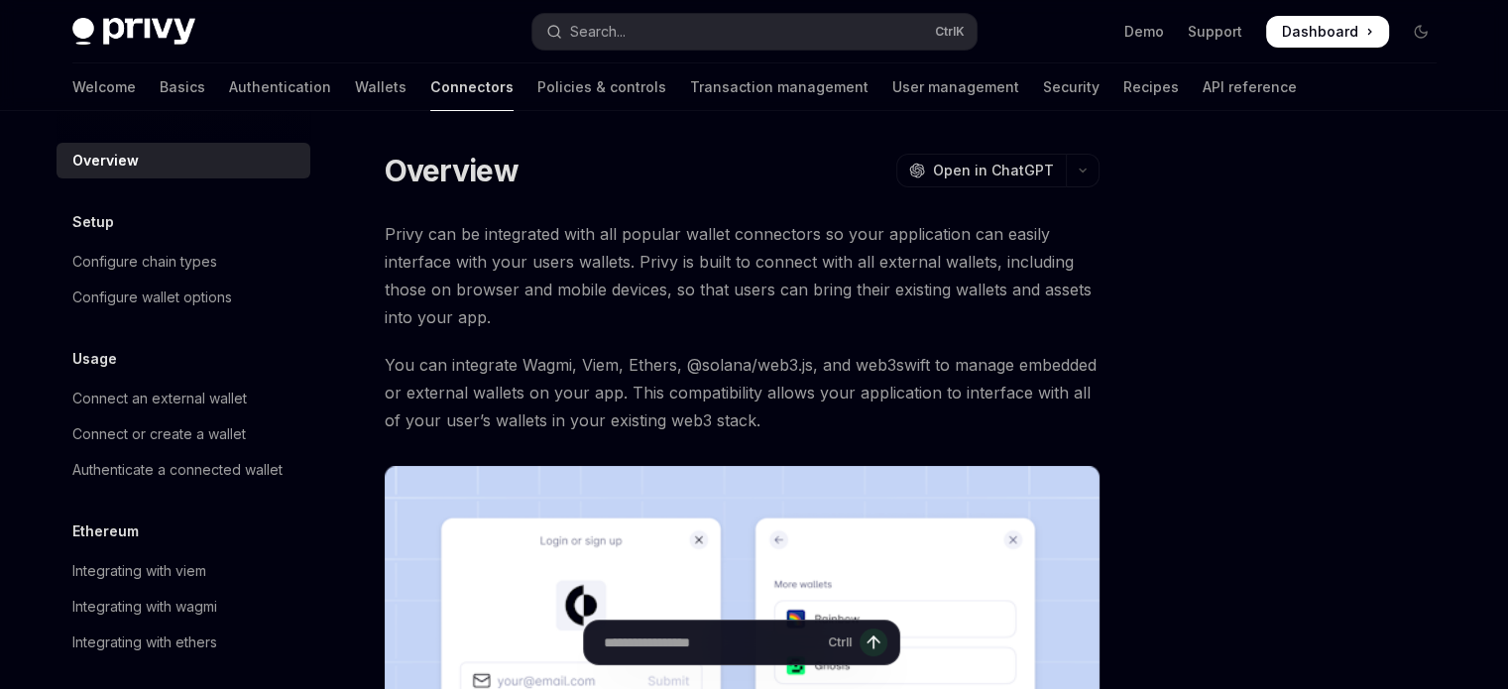
click at [430, 85] on link "Connectors" at bounding box center [471, 87] width 83 height 48
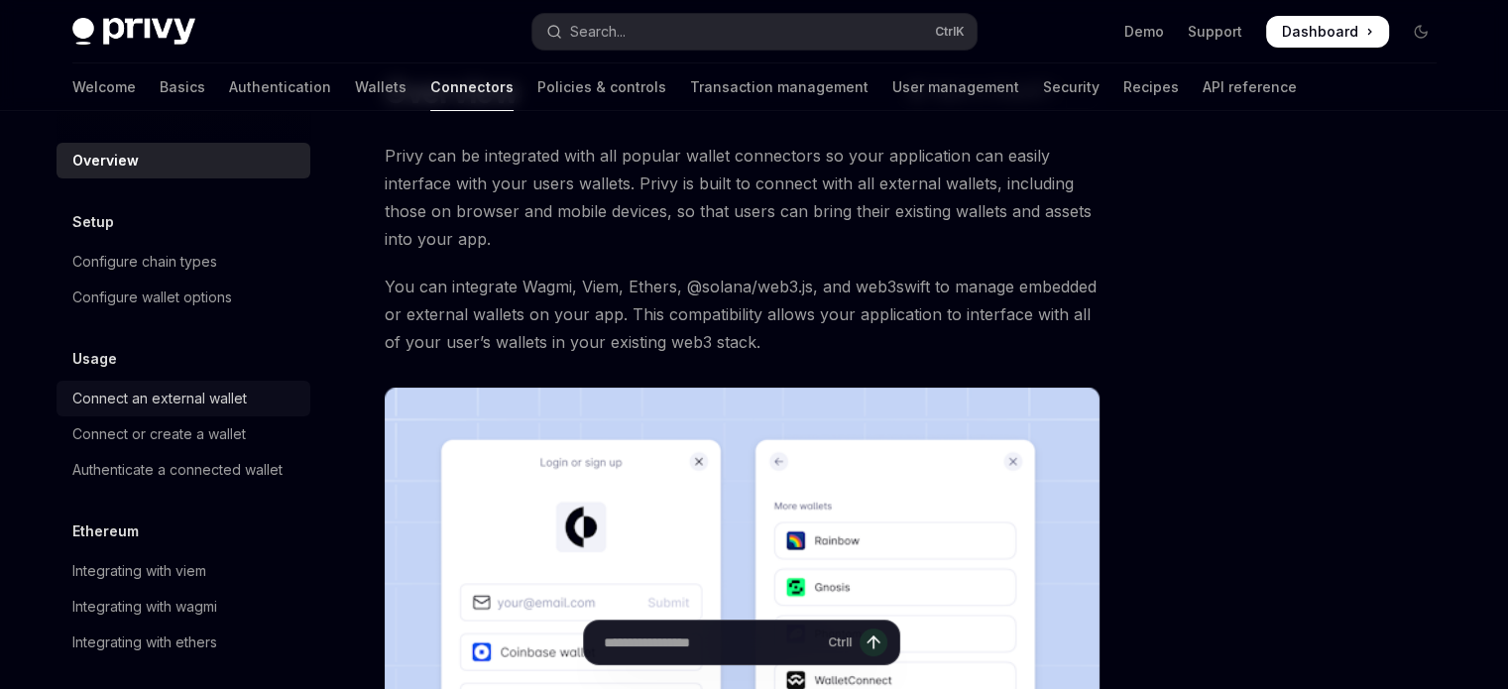
scroll to position [170, 0]
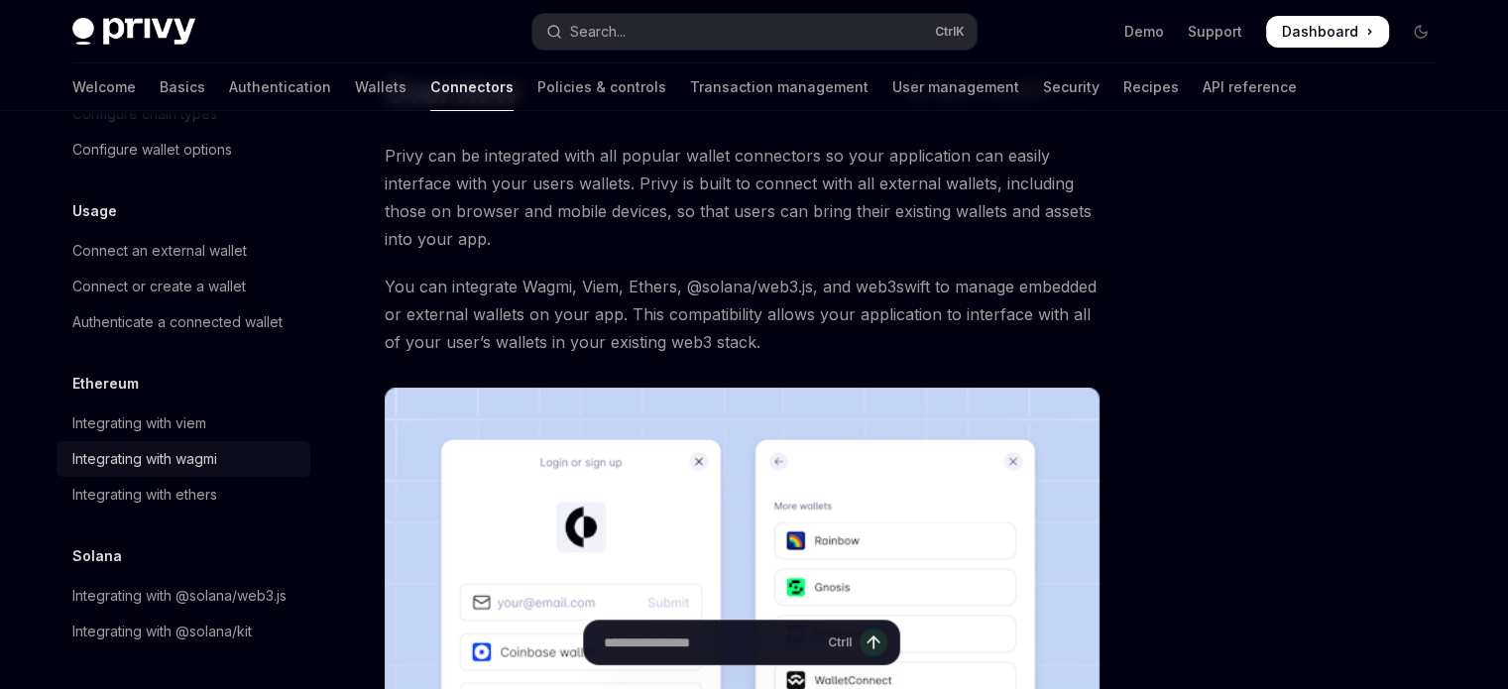
click at [194, 447] on div "Integrating with wagmi" at bounding box center [144, 459] width 145 height 24
type textarea "*"
